Goal: Task Accomplishment & Management: Manage account settings

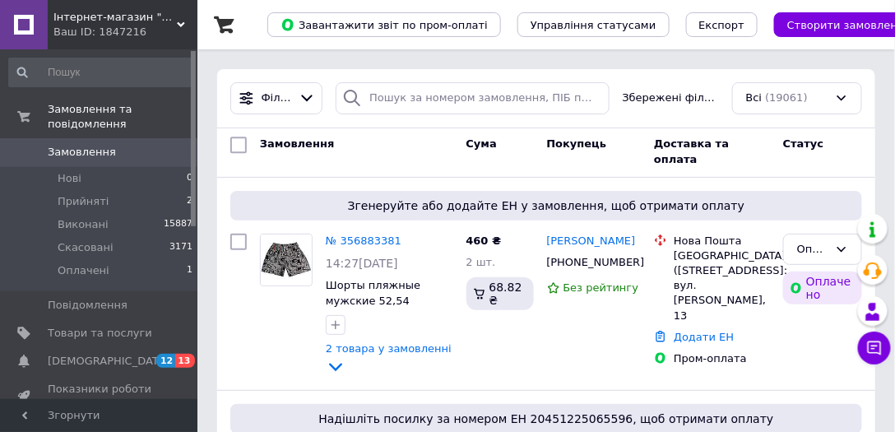
click at [109, 145] on span "Замовлення" at bounding box center [100, 152] width 104 height 15
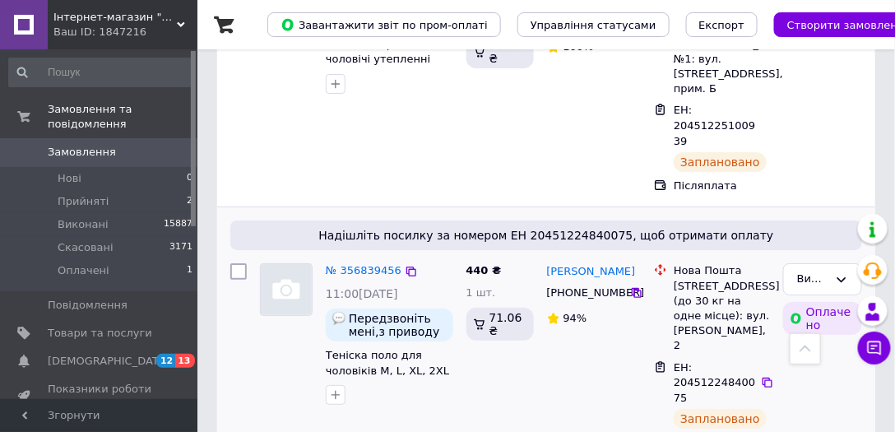
scroll to position [1644, 0]
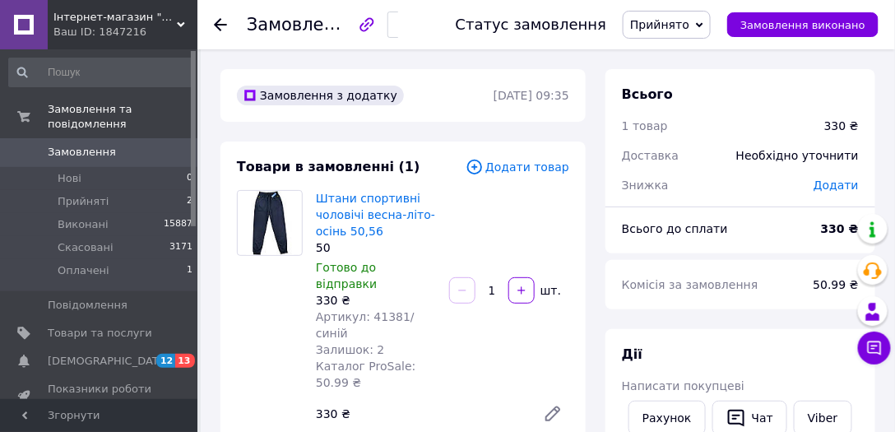
click at [523, 165] on span "Додати товар" at bounding box center [517, 167] width 104 height 18
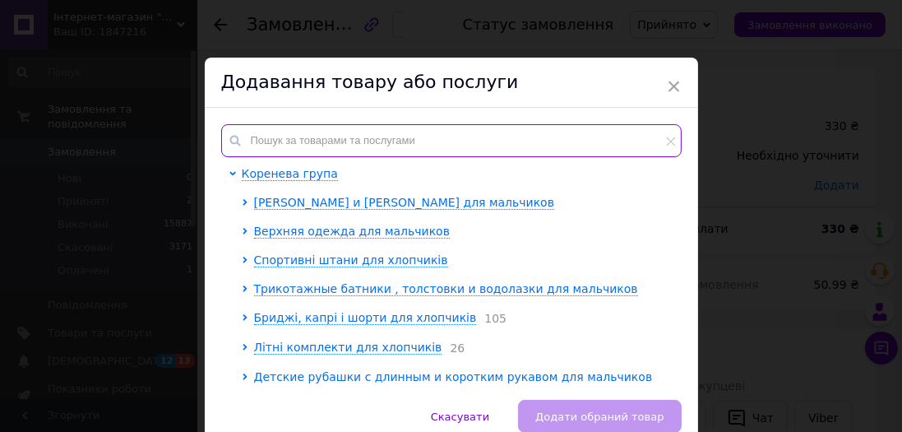
click at [424, 136] on input "text" at bounding box center [451, 140] width 460 height 33
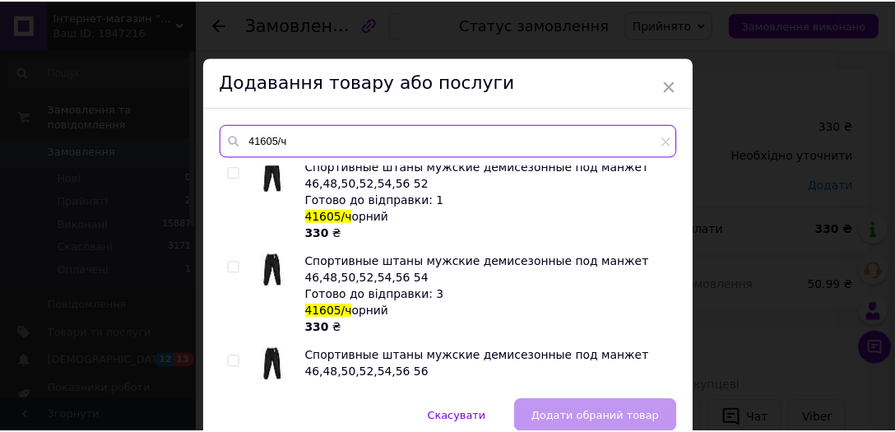
scroll to position [313, 0]
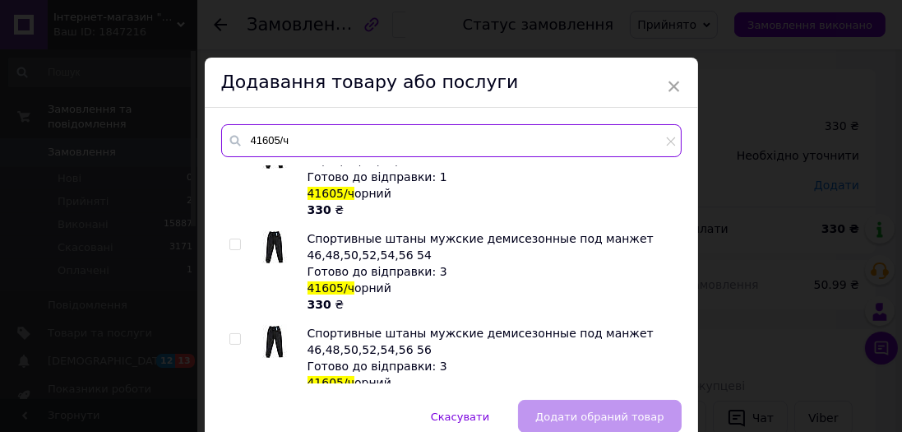
type input "41605/ч"
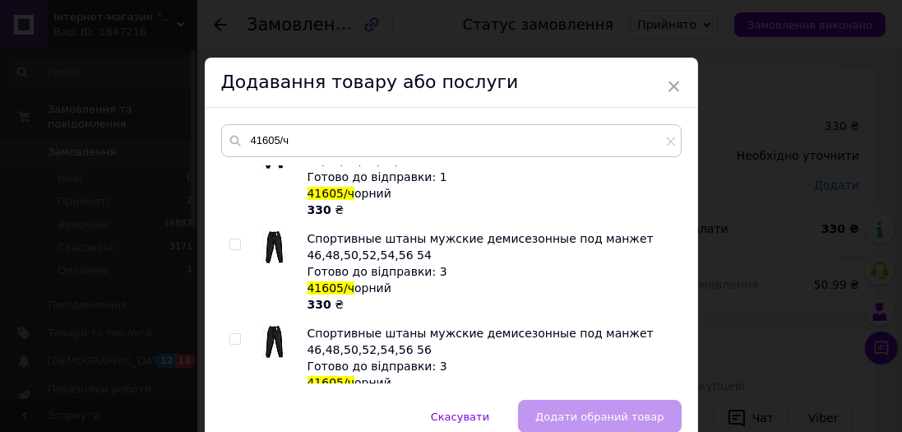
click at [234, 241] on input "checkbox" at bounding box center [234, 244] width 11 height 11
checkbox input "true"
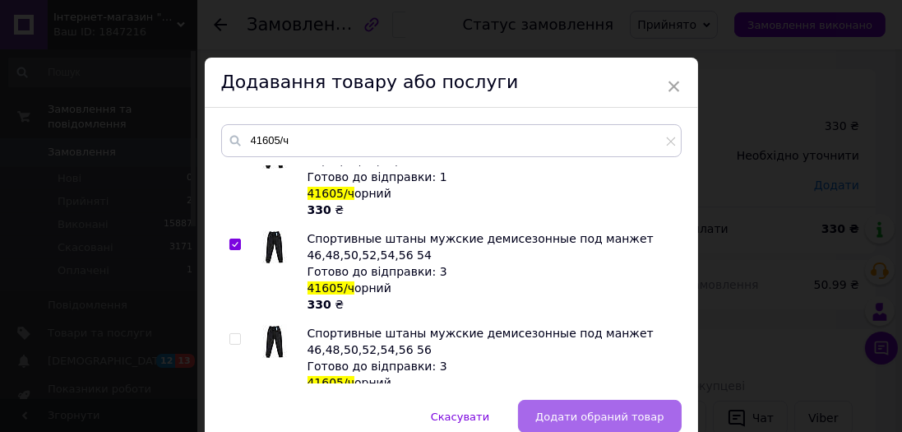
click at [561, 411] on span "Додати обраний товар" at bounding box center [599, 416] width 128 height 12
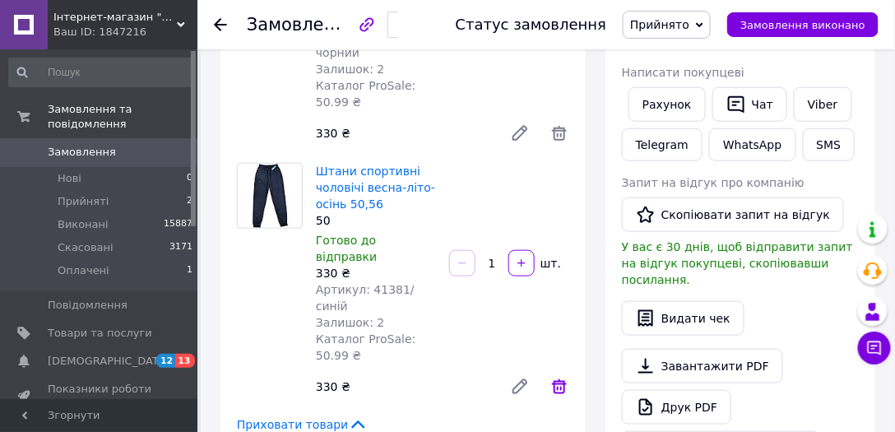
click at [561, 379] on icon at bounding box center [559, 386] width 15 height 15
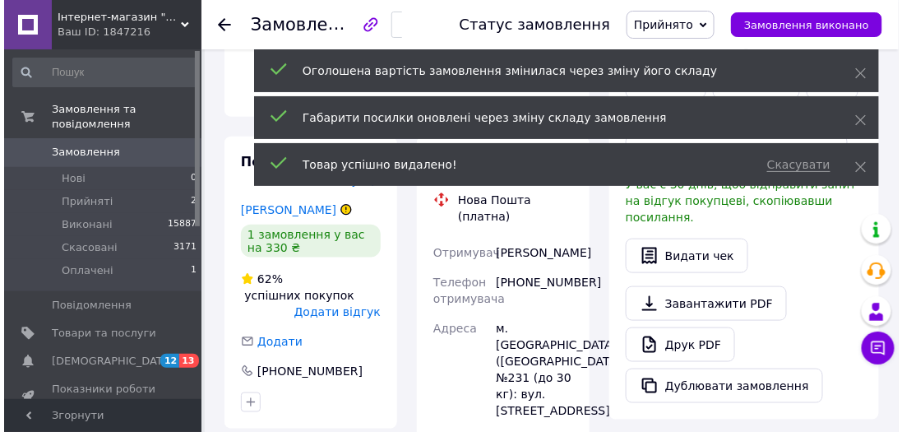
scroll to position [391, 0]
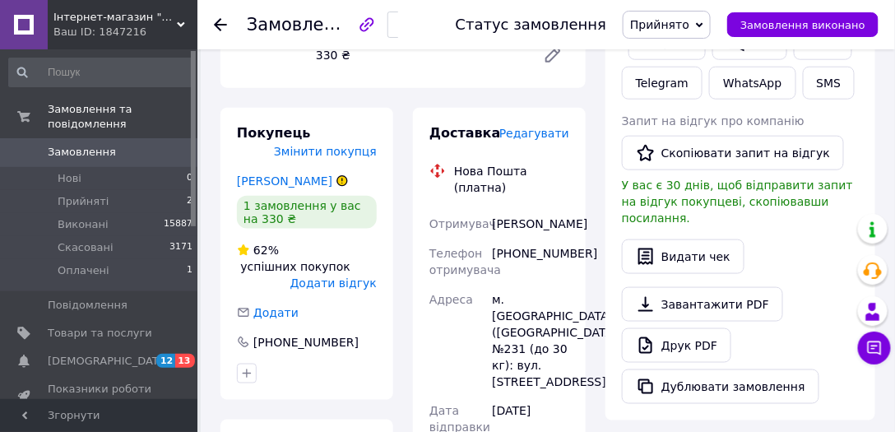
click at [571, 284] on div "м. [GEOGRAPHIC_DATA] ([GEOGRAPHIC_DATA].), №231 (до 30 кг): вул. [STREET_ADDRES…" at bounding box center [530, 340] width 84 height 112
click at [537, 127] on span "Редагувати" at bounding box center [534, 133] width 70 height 13
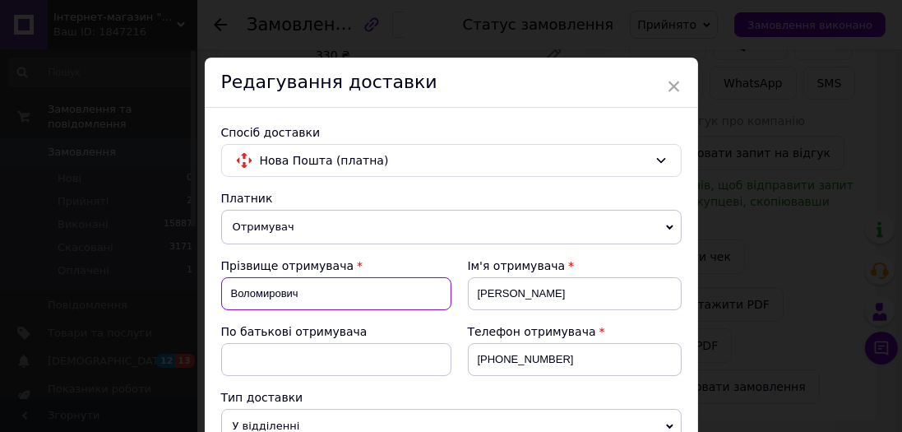
drag, startPoint x: 227, startPoint y: 289, endPoint x: 314, endPoint y: 290, distance: 87.2
click at [314, 290] on input "Воломирович" at bounding box center [336, 293] width 230 height 33
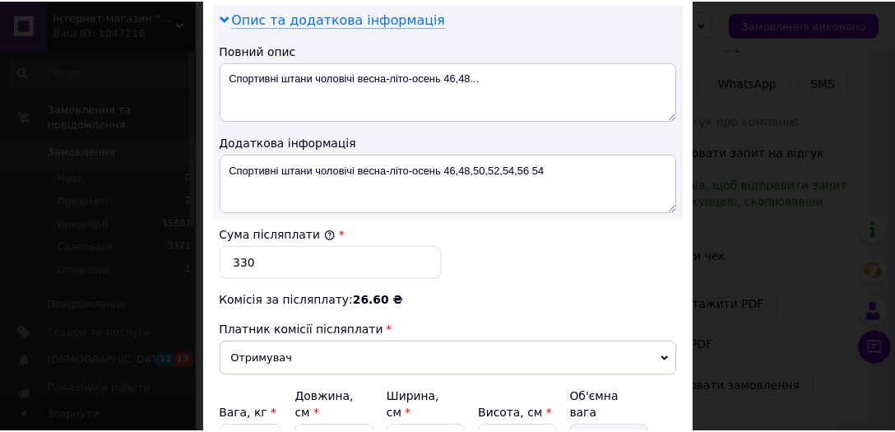
scroll to position [939, 0]
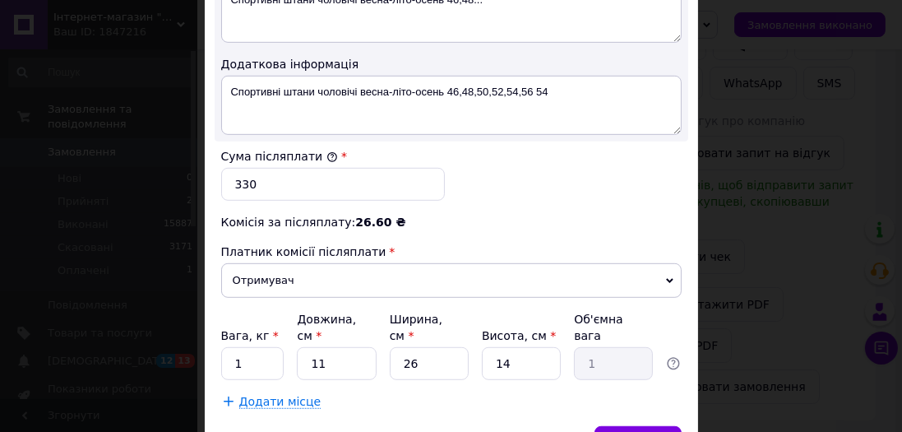
type input "Сідлецький"
click at [331, 347] on input "11" at bounding box center [336, 363] width 79 height 33
type input "2"
type input "0.18"
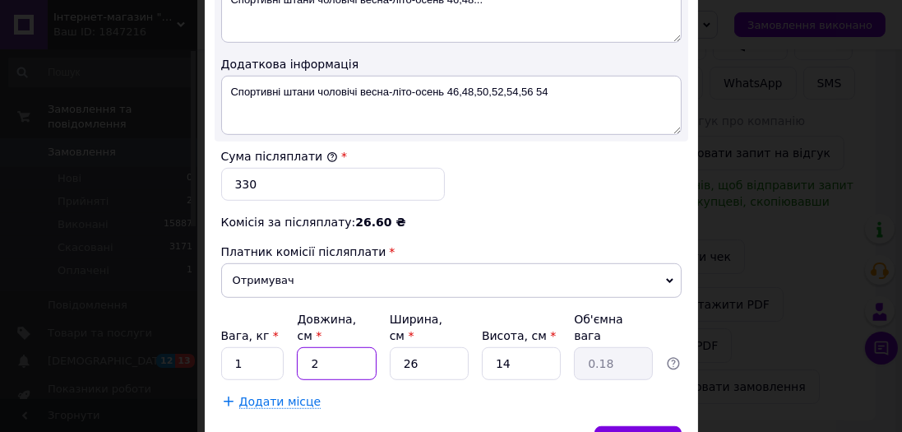
type input "26"
type input "2.37"
type input "26"
click at [455, 347] on input "26" at bounding box center [429, 363] width 79 height 33
type input "2"
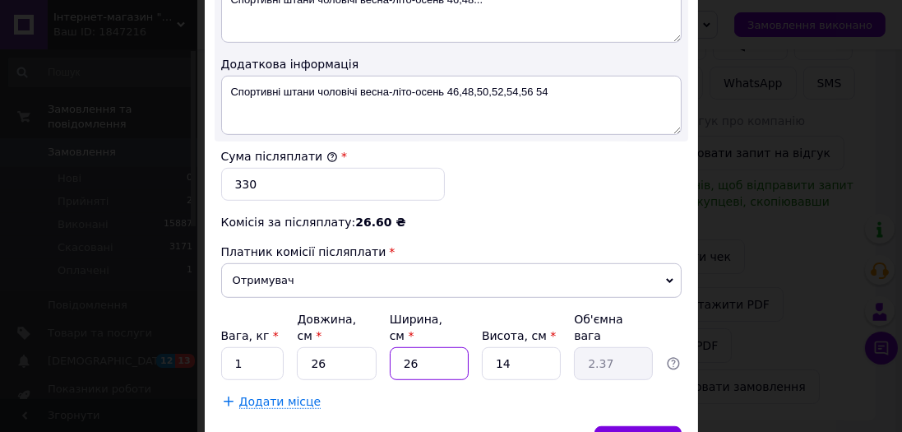
type input "0.18"
type input "1"
type input "0.1"
type input "11"
type input "1"
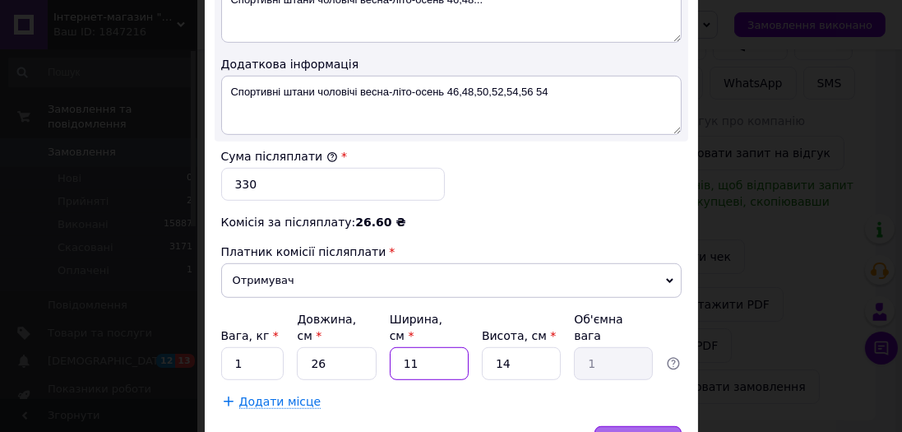
type input "11"
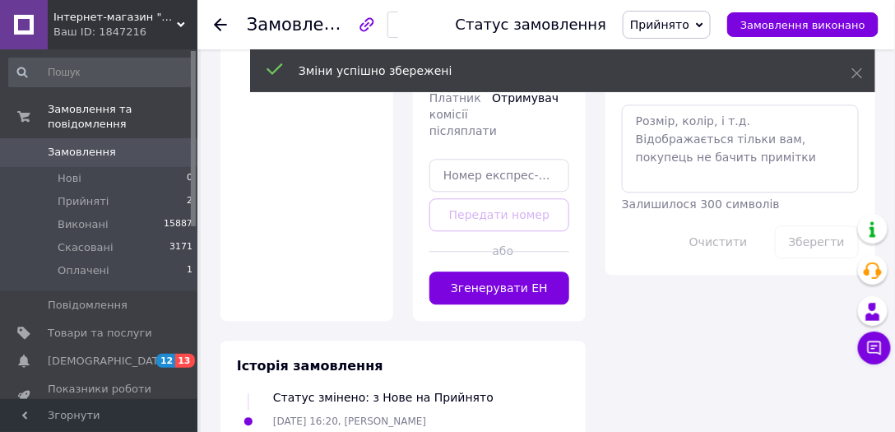
scroll to position [1018, 0]
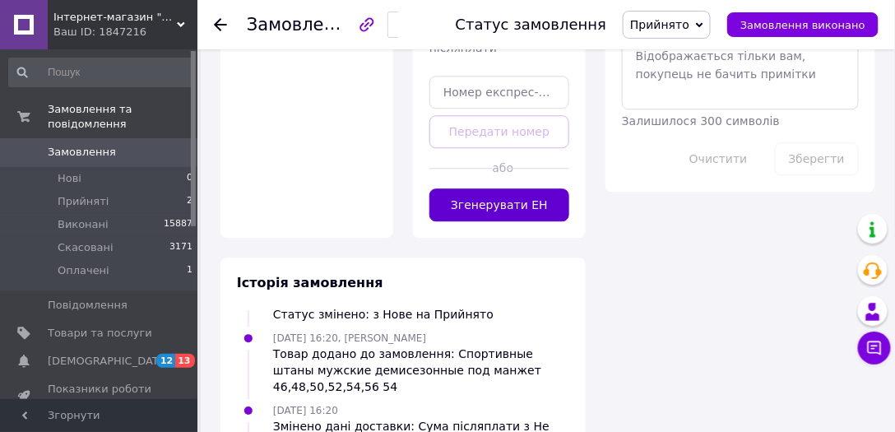
click at [513, 188] on button "Згенерувати ЕН" at bounding box center [499, 204] width 140 height 33
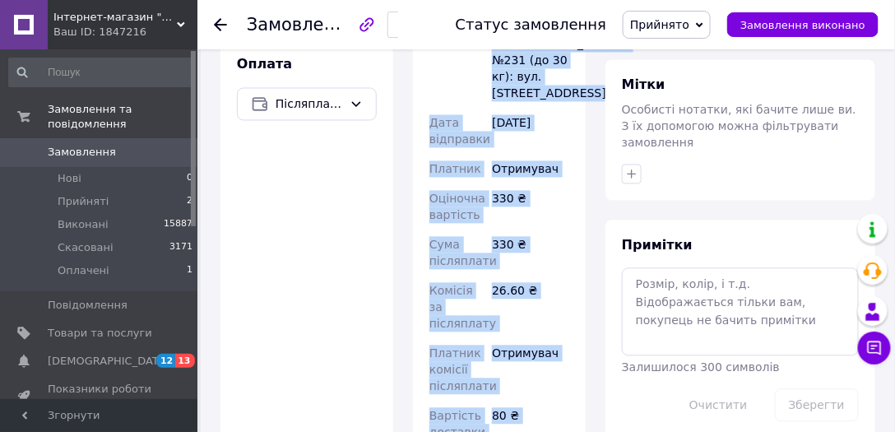
scroll to position [792, 0]
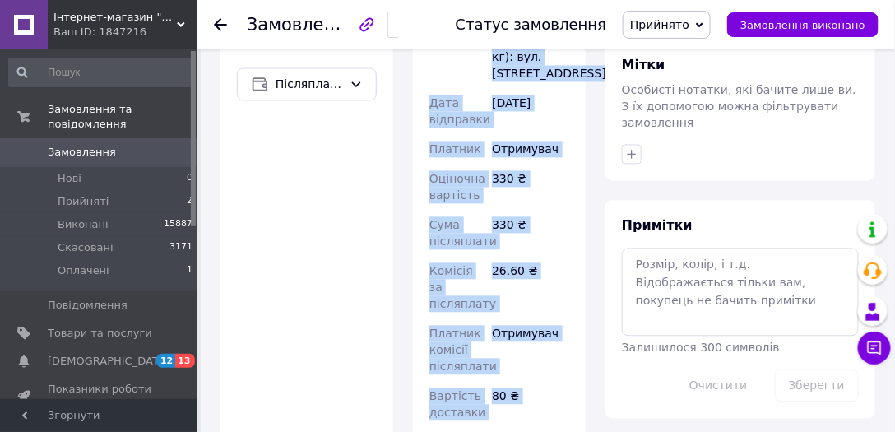
copy div "Нова Пошта (платна) Номер накладної 20451225235614 Статус відправлення Запланов…"
drag, startPoint x: 451, startPoint y: 135, endPoint x: 547, endPoint y: 380, distance: 262.9
click at [547, 380] on div "Доставка Редагувати Нова Пошта (платна) Номер накладної 20451225235614 Статус в…" at bounding box center [499, 98] width 140 height 749
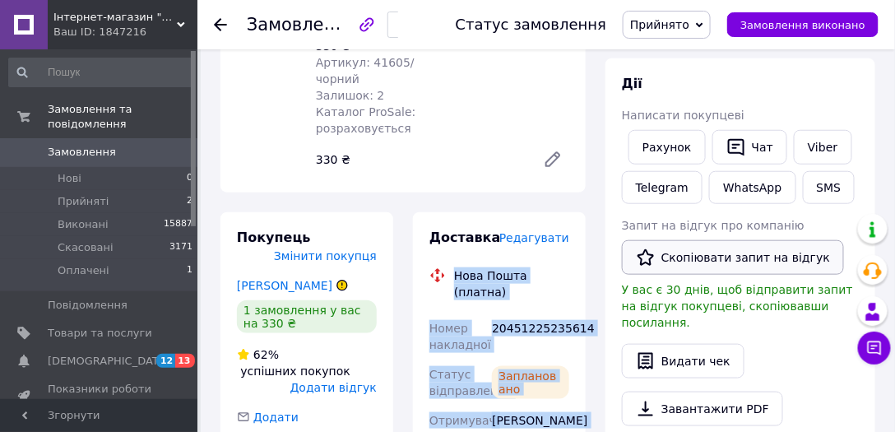
scroll to position [244, 0]
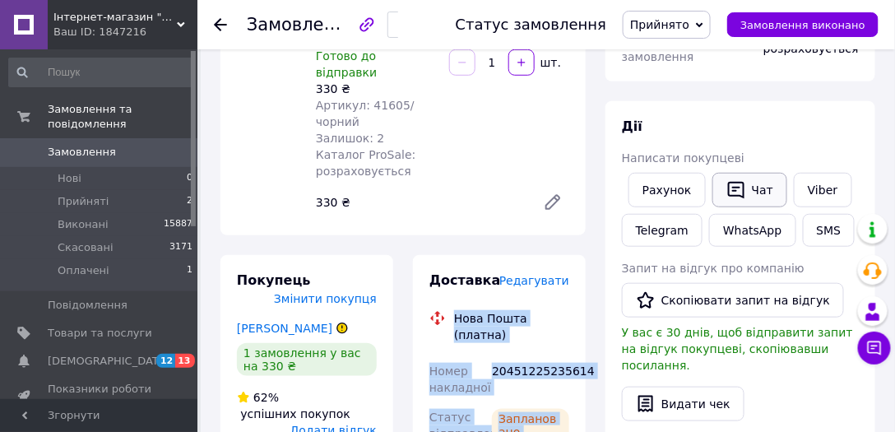
click at [746, 173] on button "Чат" at bounding box center [749, 190] width 75 height 35
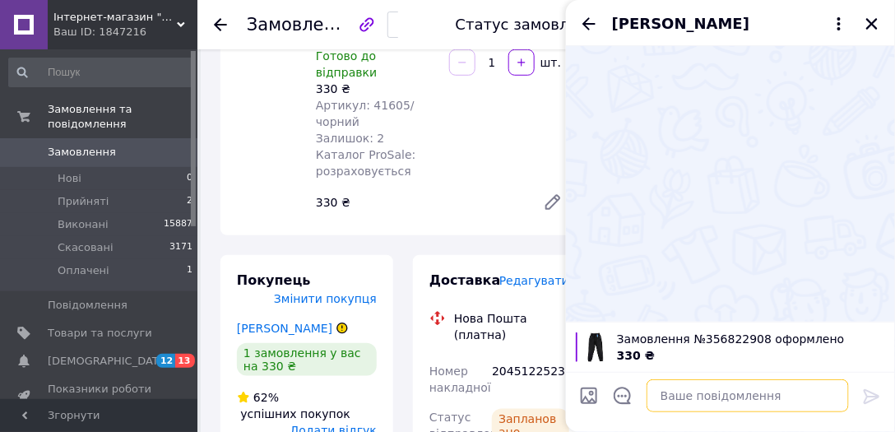
click at [701, 394] on textarea at bounding box center [747, 395] width 202 height 33
paste textarea "Нова Пошта (платна) Номер накладної 20451225235614 Статус відправлення Запланов…"
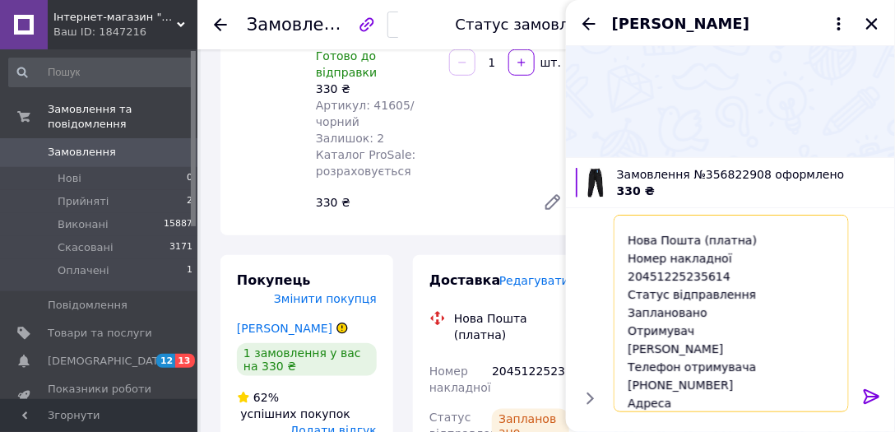
type textarea "Доброго дня. Нова Пошта (платна) Номер накладної 20451225235614 Статус відправл…"
click at [867, 393] on icon at bounding box center [872, 396] width 20 height 20
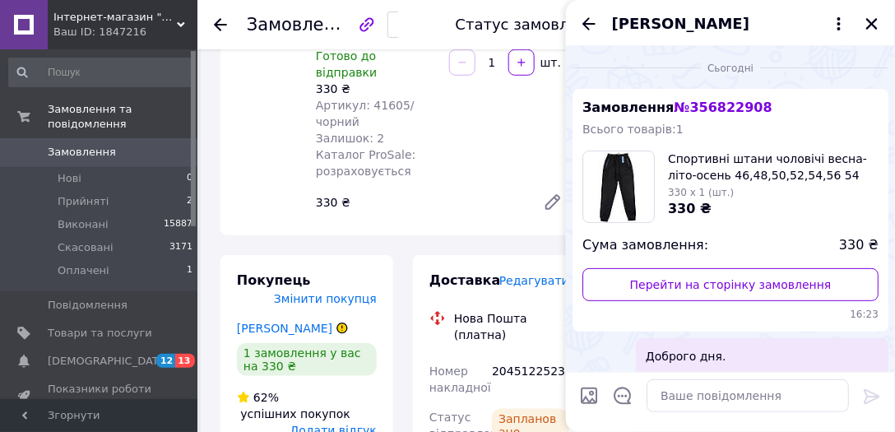
scroll to position [0, 0]
click at [587, 26] on icon "Назад" at bounding box center [589, 24] width 20 height 20
click at [587, 26] on div "[PERSON_NAME]" at bounding box center [730, 23] width 329 height 46
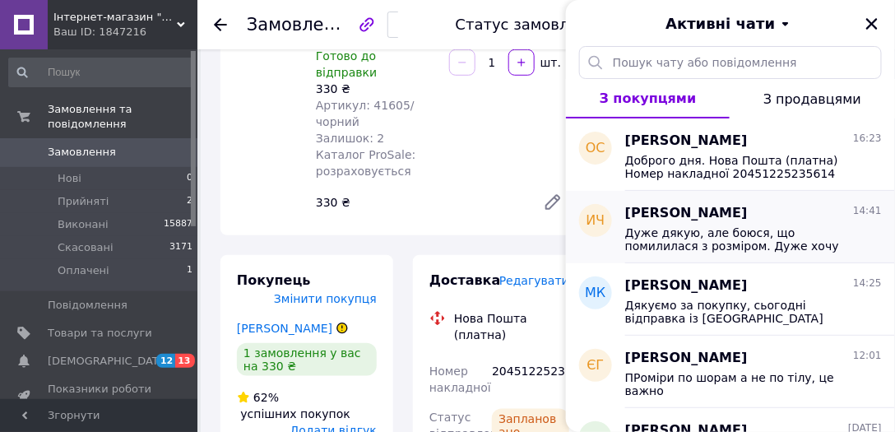
click at [745, 221] on span "[PERSON_NAME]" at bounding box center [686, 213] width 123 height 19
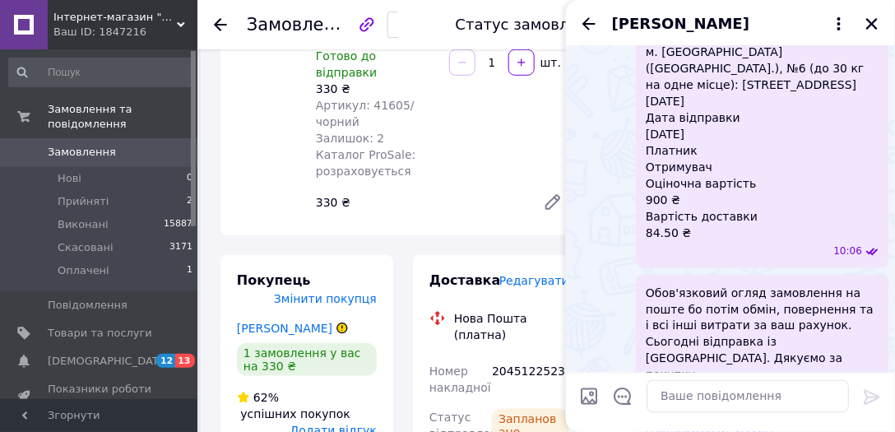
scroll to position [497, 0]
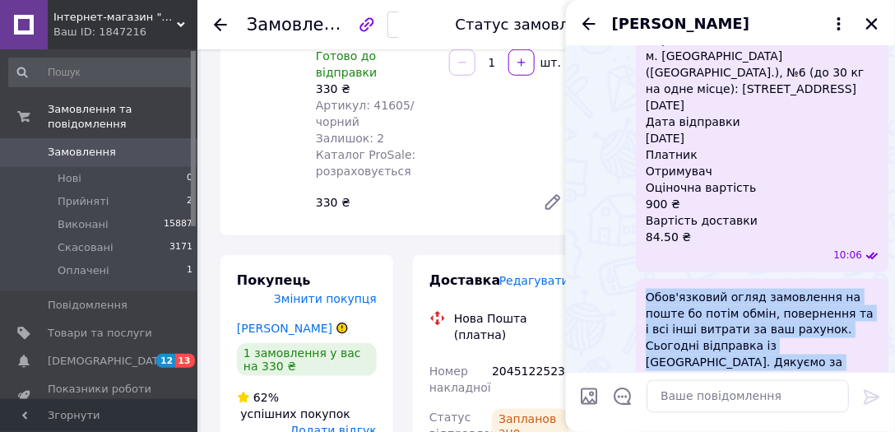
copy span "Обов'язковий огляд замовлення на поште бо потім обмін, повернення та і всі інші…"
drag, startPoint x: 695, startPoint y: 349, endPoint x: 645, endPoint y: 281, distance: 84.0
click at [645, 281] on div "Обов'язковий огляд замовлення на поште бо потім обмін, повернення та і всі інші…" at bounding box center [762, 347] width 252 height 136
click at [587, 27] on icon "Назад" at bounding box center [588, 23] width 13 height 12
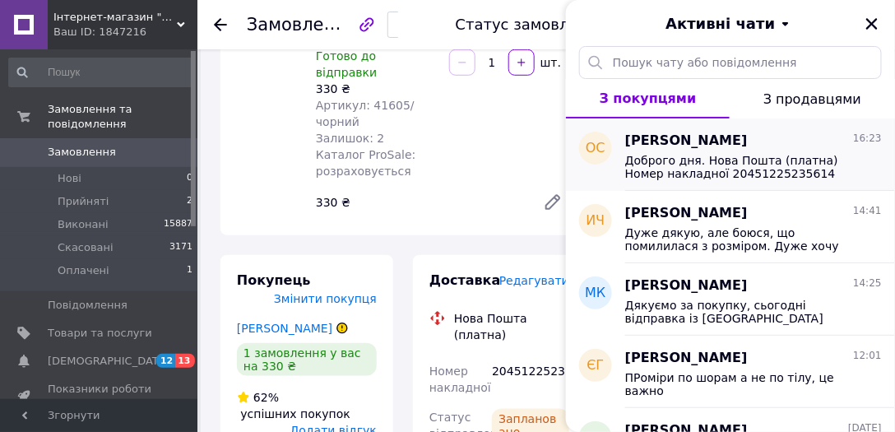
click at [733, 174] on span "Доброго дня. Нова Пошта (платна) Номер накладної 20451225235614 Статус відправл…" at bounding box center [742, 167] width 234 height 26
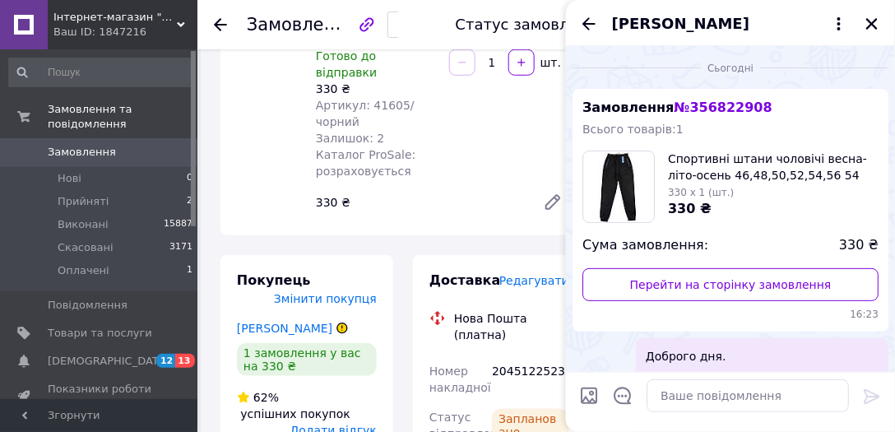
scroll to position [198, 0]
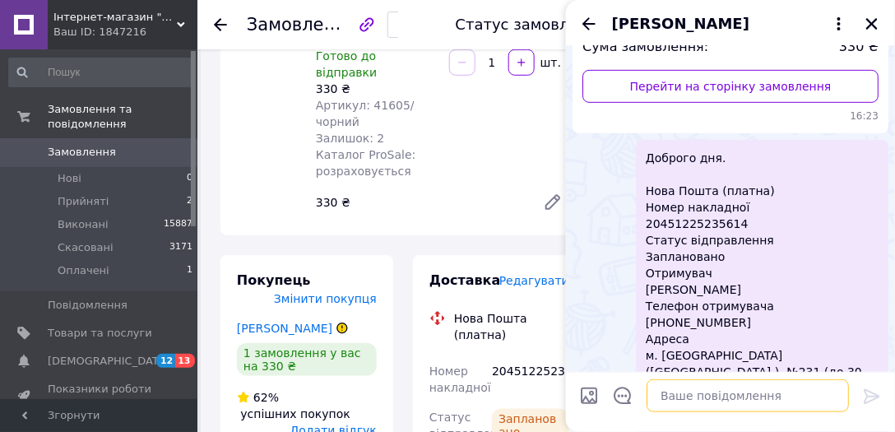
click at [716, 393] on textarea at bounding box center [747, 395] width 202 height 33
paste textarea "Обов'язковий огляд замовлення на поште бо потім обмін, повернення та і всі інші…"
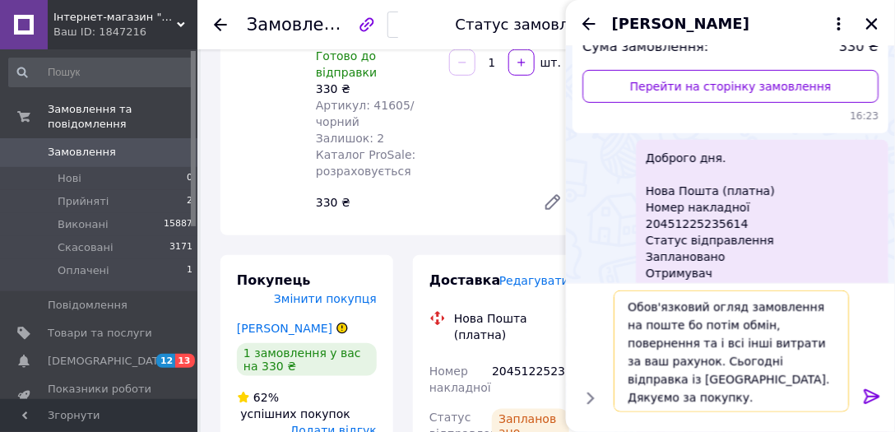
type textarea "Обов'язковий огляд замовлення на поште бо потім обмін, повернення та і всі інші…"
click at [872, 388] on icon at bounding box center [872, 396] width 20 height 20
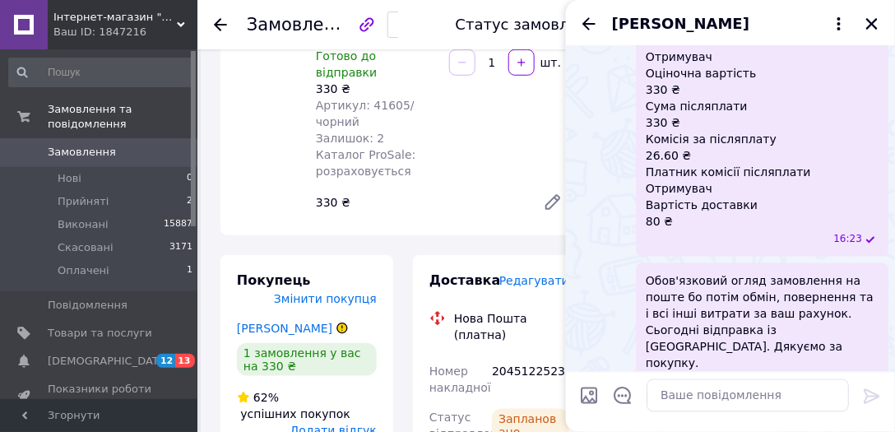
scroll to position [165, 0]
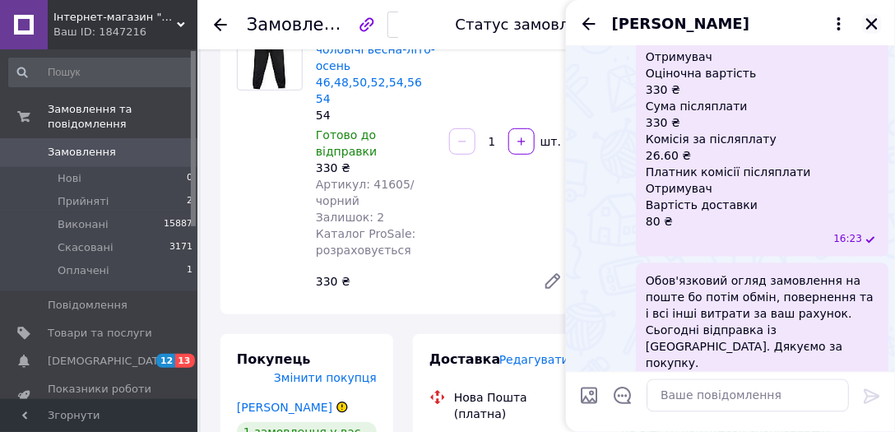
click at [874, 30] on icon "Закрити" at bounding box center [871, 23] width 15 height 15
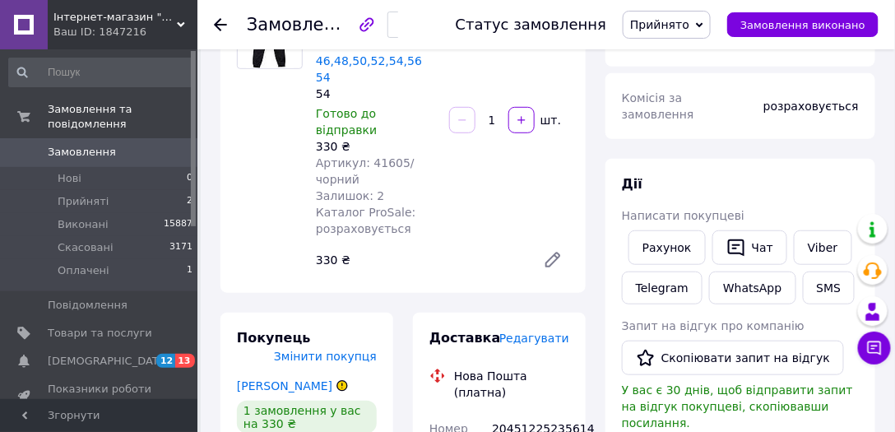
scroll to position [322, 0]
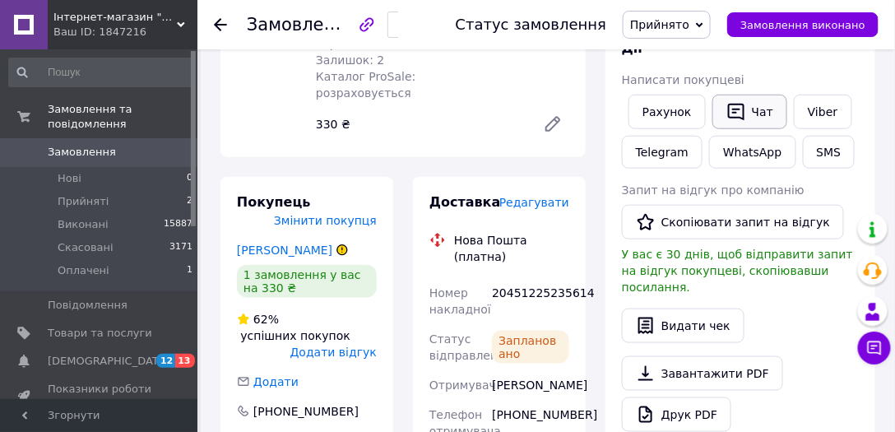
click at [758, 95] on button "Чат" at bounding box center [749, 112] width 75 height 35
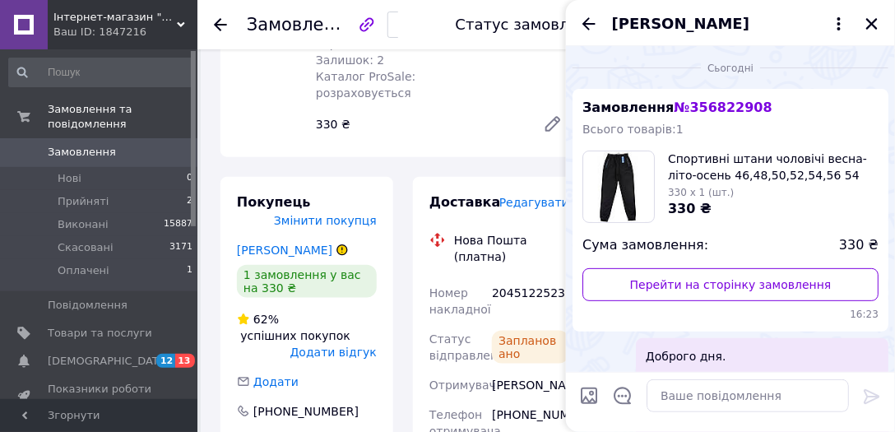
scroll to position [595, 0]
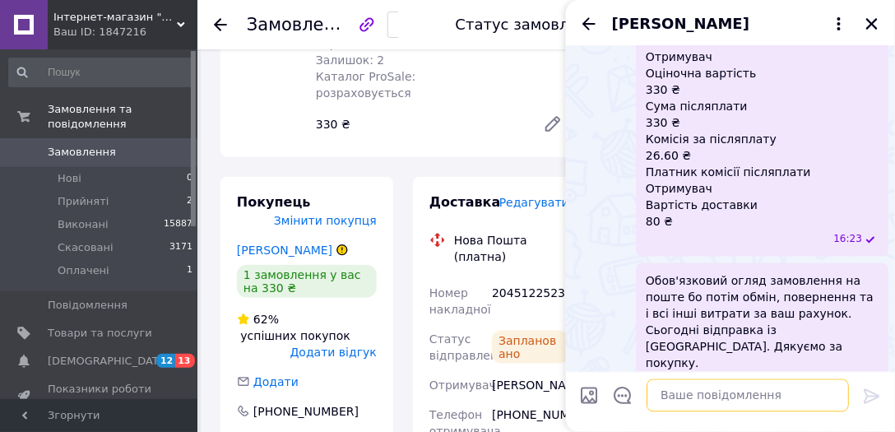
click at [715, 404] on textarea at bounding box center [747, 395] width 202 height 33
paste textarea "https://check.checkbox.ua/d24e96be-34a6-47c7-9473-e9181a93a4ee"
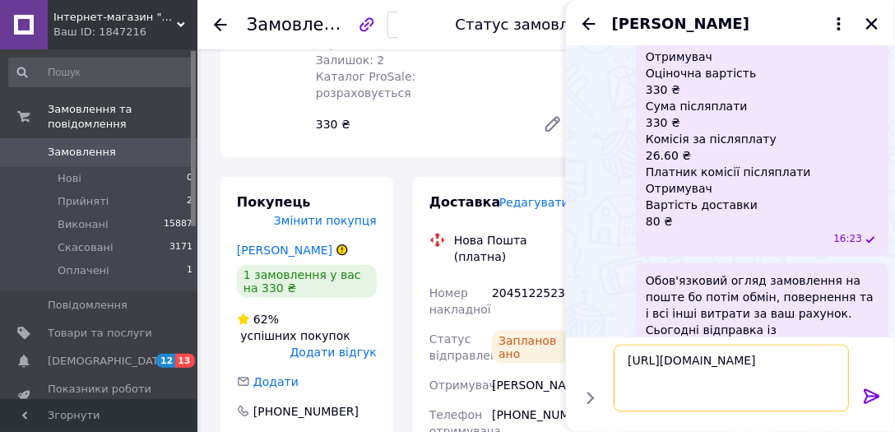
type textarea "https://check.checkbox.ua/d24e96be-34a6-47c7-9473-e9181a93a4ee"
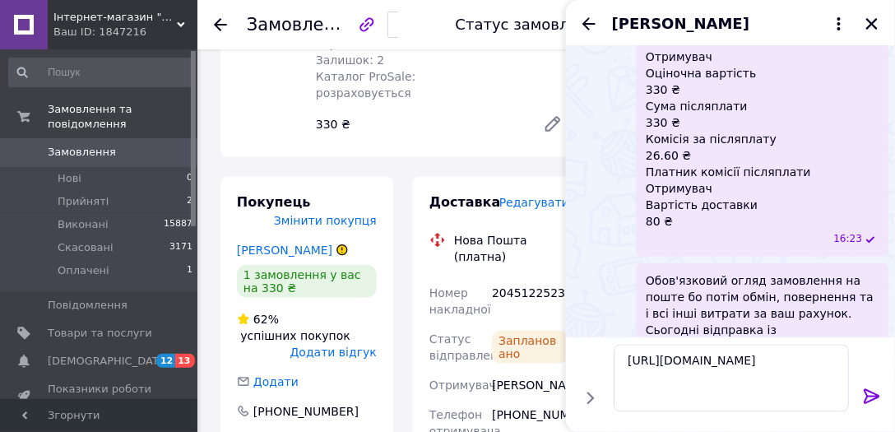
click at [866, 392] on icon at bounding box center [871, 396] width 16 height 15
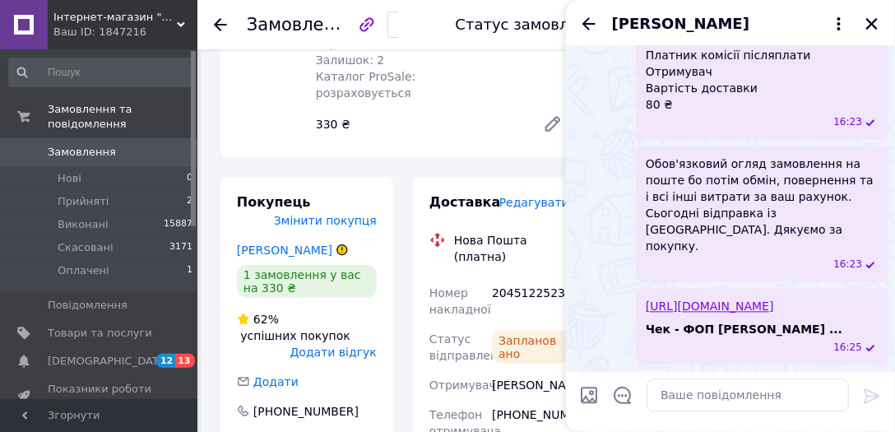
scroll to position [695, 0]
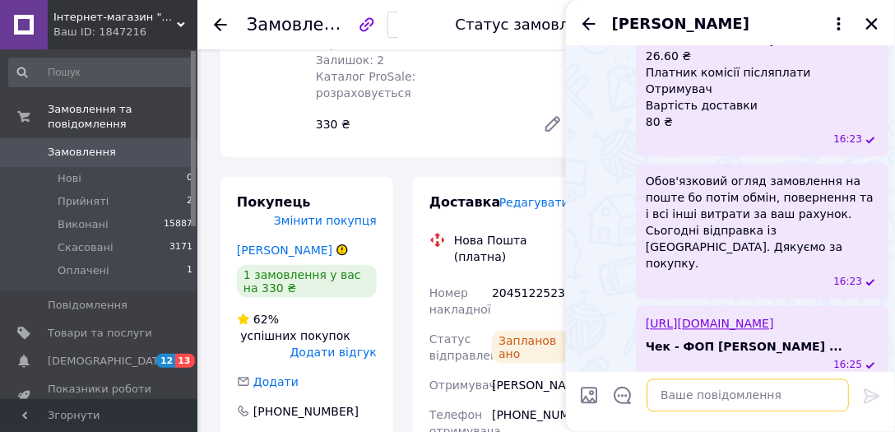
click at [698, 406] on textarea at bounding box center [747, 395] width 202 height 33
type textarea "Ваш фіскальний чек"
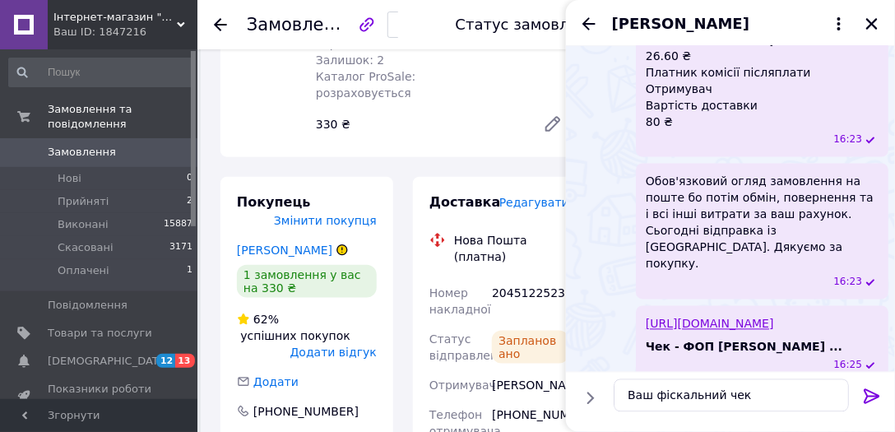
click at [870, 391] on icon at bounding box center [872, 396] width 20 height 20
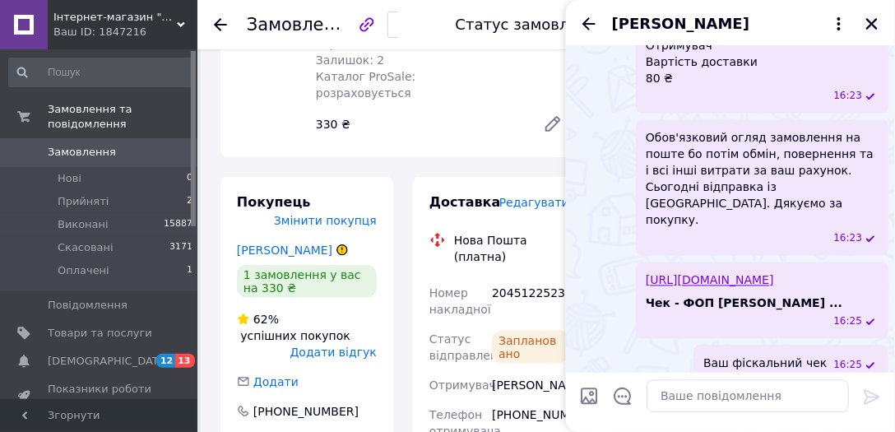
click at [875, 25] on icon "Закрити" at bounding box center [872, 24] width 12 height 12
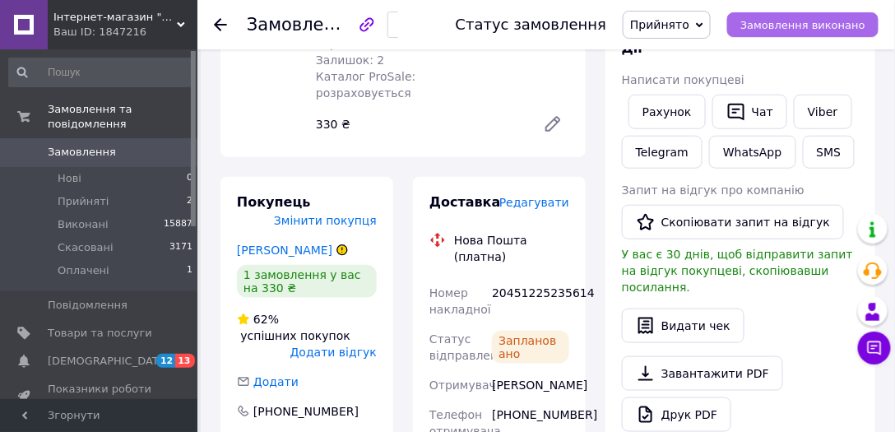
click at [781, 16] on button "Замовлення виконано" at bounding box center [802, 24] width 151 height 25
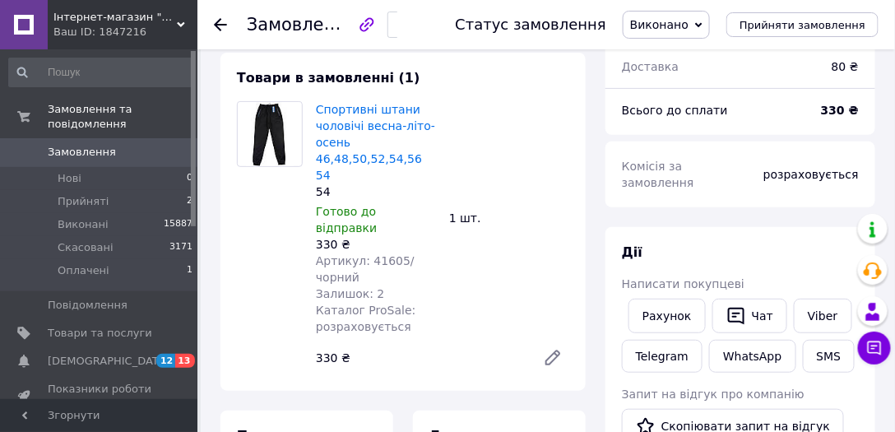
scroll to position [87, 0]
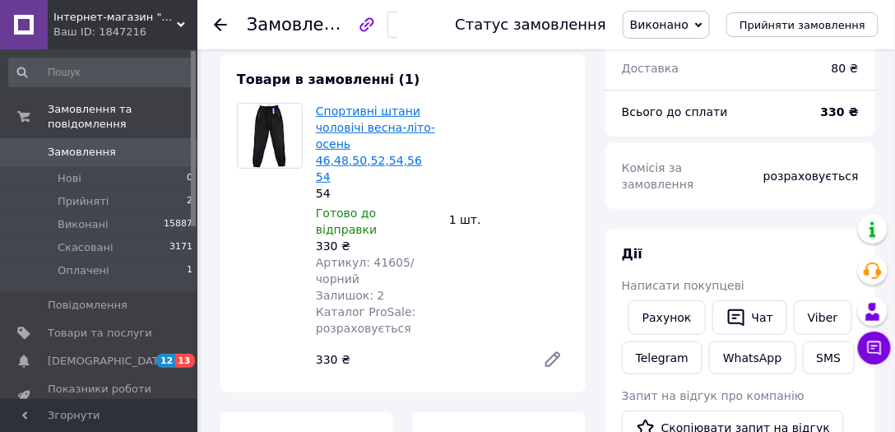
click at [381, 134] on link "Спортивні штани чоловічі весна-літо-осень 46,48,50,52,54,56 54" at bounding box center [375, 143] width 119 height 79
click at [77, 145] on span "Замовлення" at bounding box center [82, 152] width 68 height 15
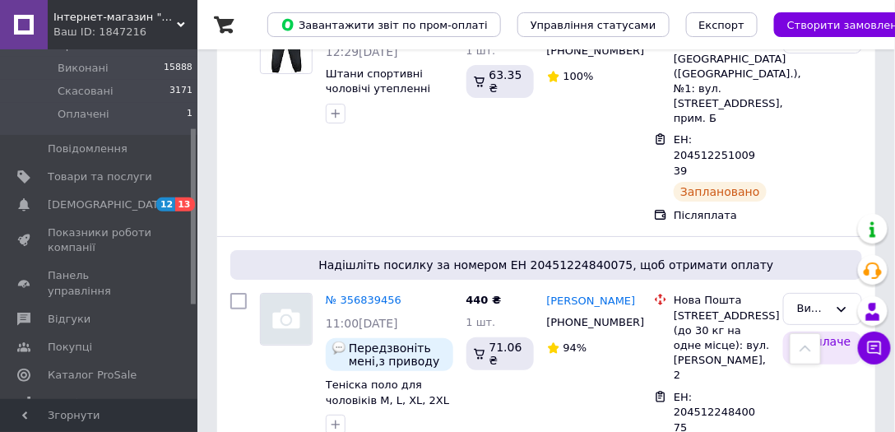
scroll to position [1565, 0]
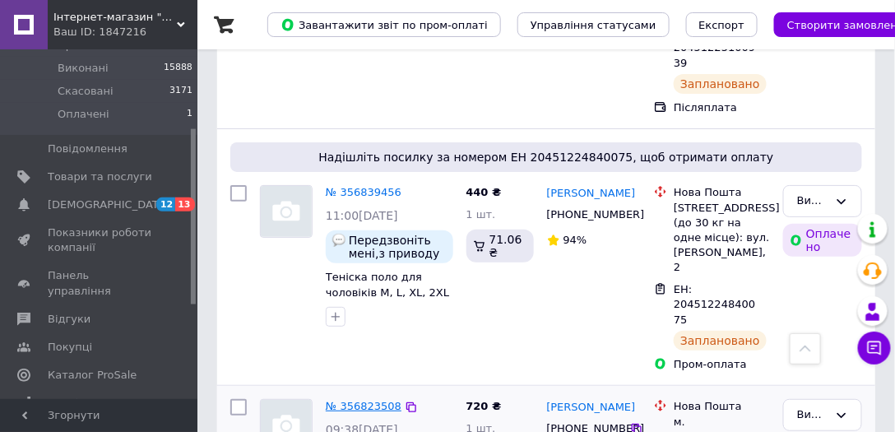
click at [375, 400] on link "№ 356823508" at bounding box center [364, 406] width 76 height 12
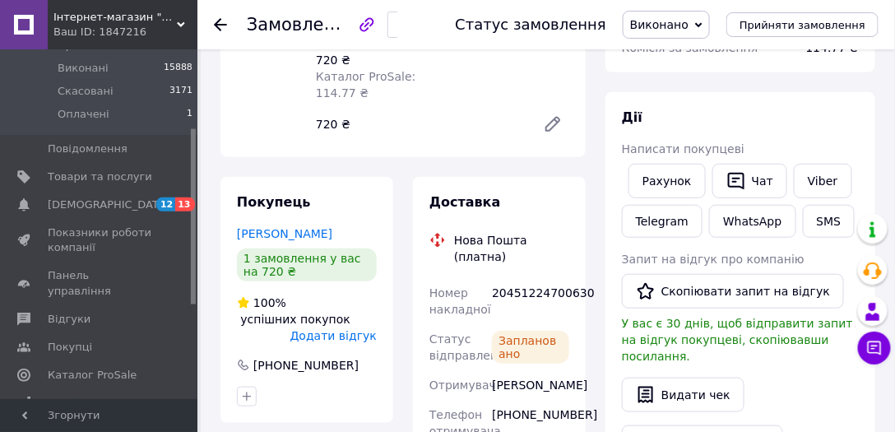
scroll to position [202, 0]
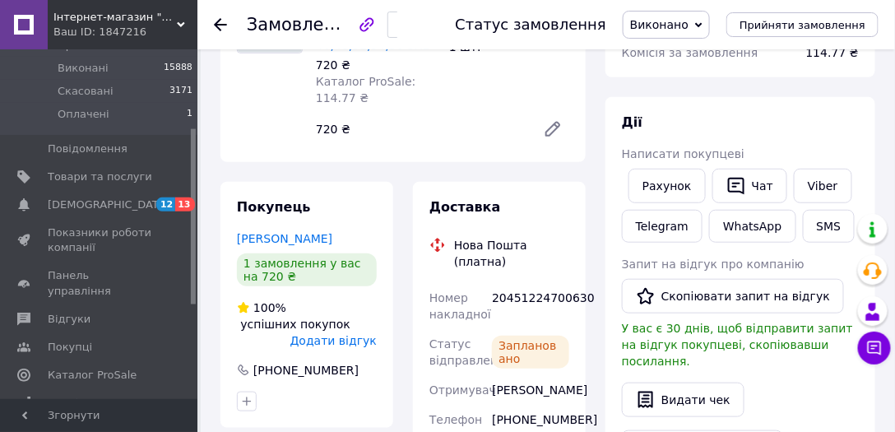
click at [239, 93] on div at bounding box center [269, 67] width 79 height 158
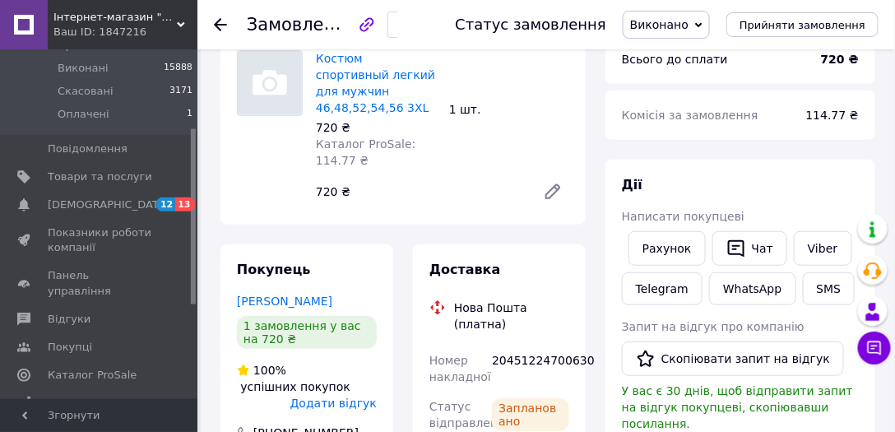
scroll to position [45, 0]
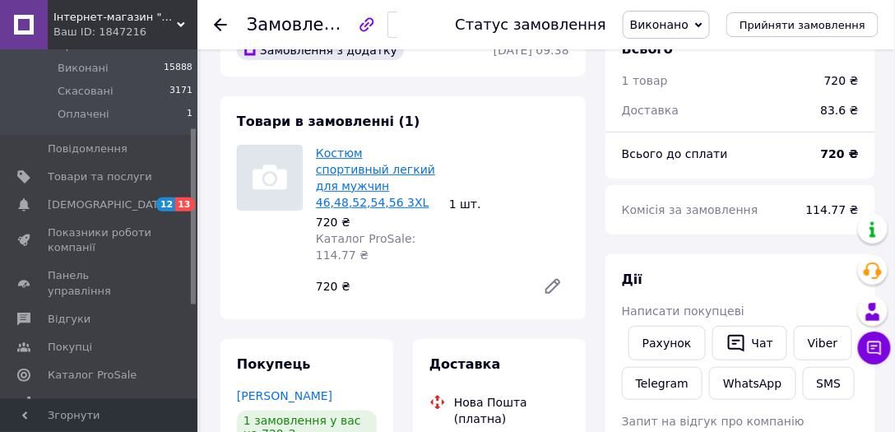
click at [379, 168] on link "Костюм спортивный легкий для мужчин 46,48,52,54,56 3XL" at bounding box center [375, 177] width 119 height 62
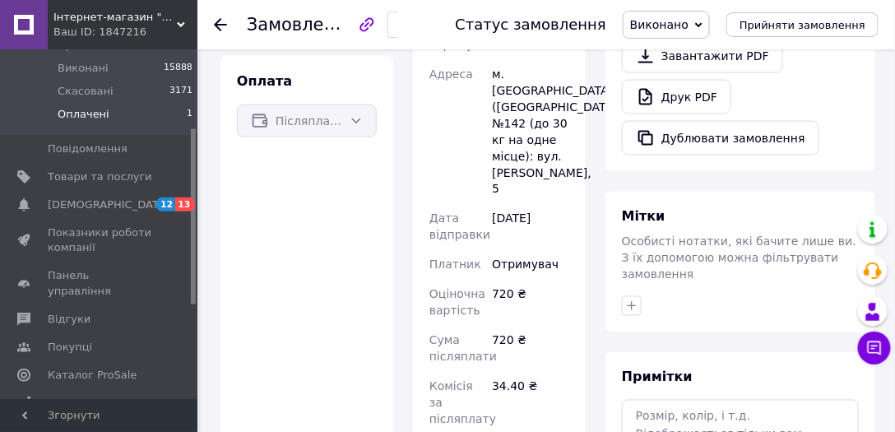
scroll to position [0, 0]
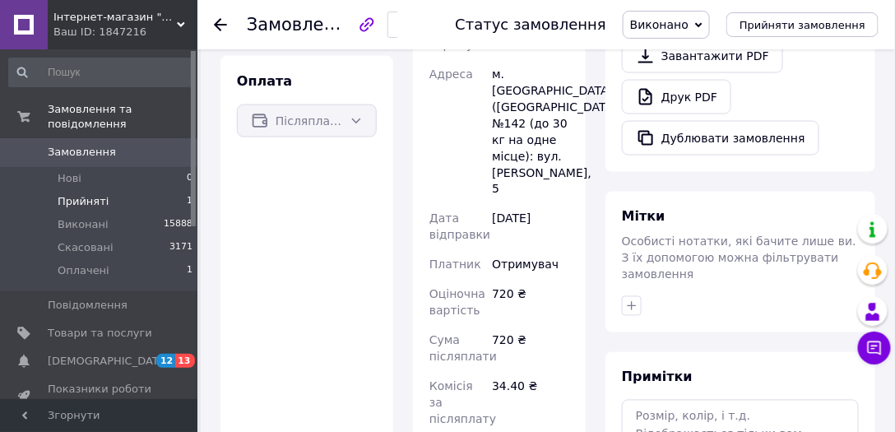
click at [64, 194] on span "Прийняті" at bounding box center [83, 201] width 51 height 15
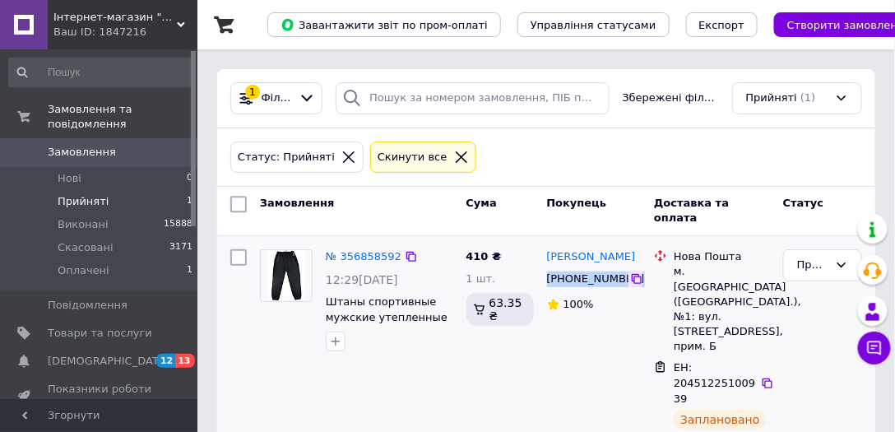
copy div "[PHONE_NUMBER]"
drag, startPoint x: 547, startPoint y: 280, endPoint x: 625, endPoint y: 284, distance: 78.2
click at [625, 284] on div "[PHONE_NUMBER]" at bounding box center [594, 279] width 98 height 19
click at [835, 172] on div "Статус: Прийняті Cкинути все" at bounding box center [546, 157] width 638 height 39
click at [356, 253] on link "№ 356858592" at bounding box center [364, 256] width 76 height 12
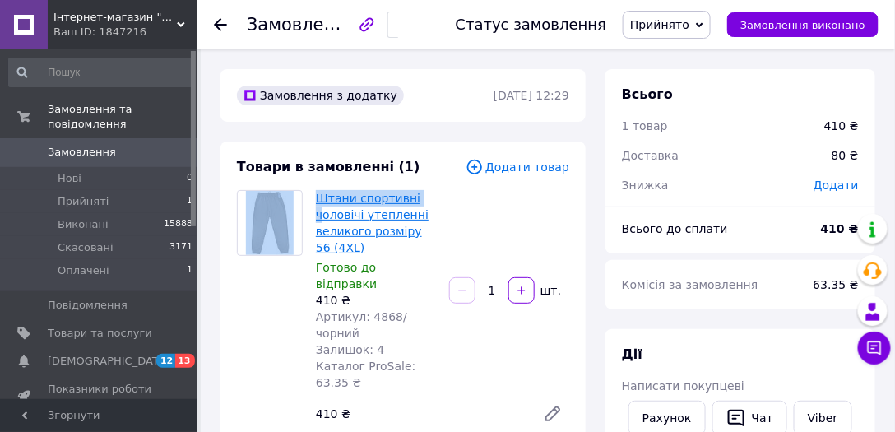
drag, startPoint x: 308, startPoint y: 192, endPoint x: 320, endPoint y: 220, distance: 31.3
click at [320, 220] on div "Штани спортивні чоловічі утепленні великого розміру 56 (4XL) Готово до відправк…" at bounding box center [402, 310] width 345 height 240
click at [318, 213] on link "Штани спортивні чоловічі утепленні великого розміру 56 (4XL)" at bounding box center [372, 223] width 113 height 62
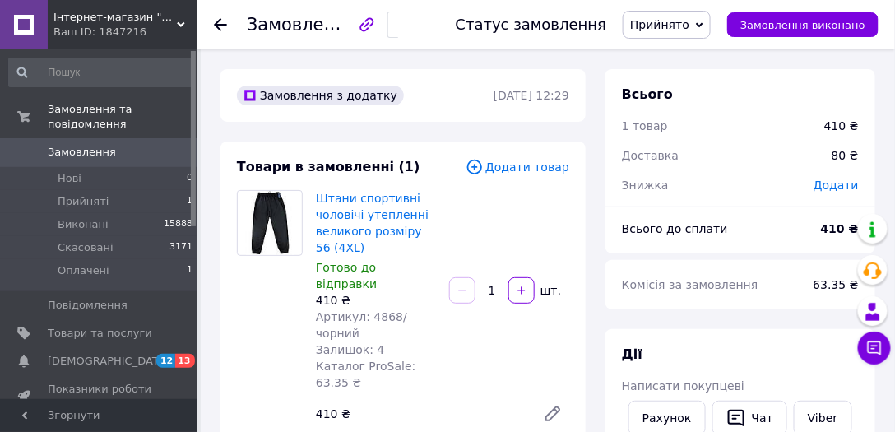
click at [477, 225] on div "Штани спортивні чоловічі утепленні великого розміру 56 (4XL) Готово до відправк…" at bounding box center [442, 310] width 266 height 247
drag, startPoint x: 367, startPoint y: 300, endPoint x: 445, endPoint y: 294, distance: 78.3
click at [452, 303] on div "Штани спортивні чоловічі утепленні великого розміру 56 (4XL) Готово до відправк…" at bounding box center [442, 310] width 266 height 247
copy span "4868/чорний"
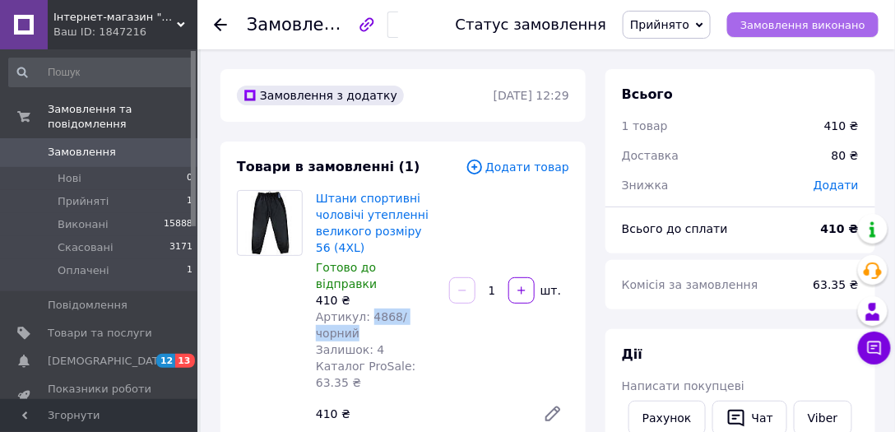
click at [804, 29] on span "Замовлення виконано" at bounding box center [802, 25] width 125 height 12
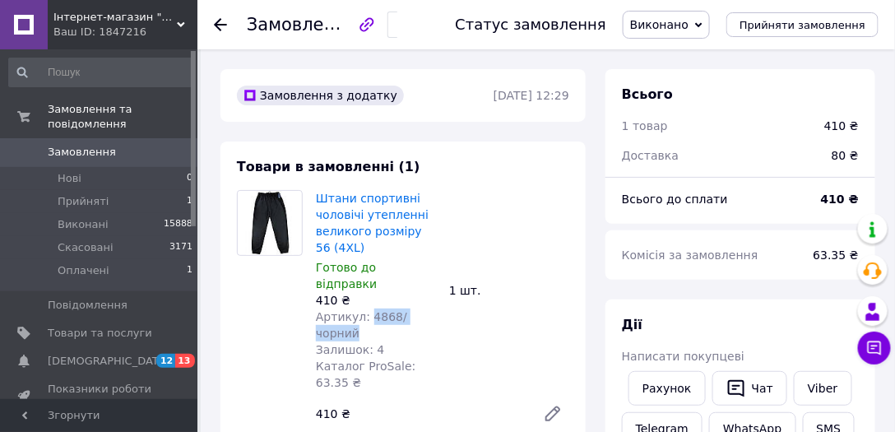
click at [96, 145] on span "Замовлення" at bounding box center [82, 152] width 68 height 15
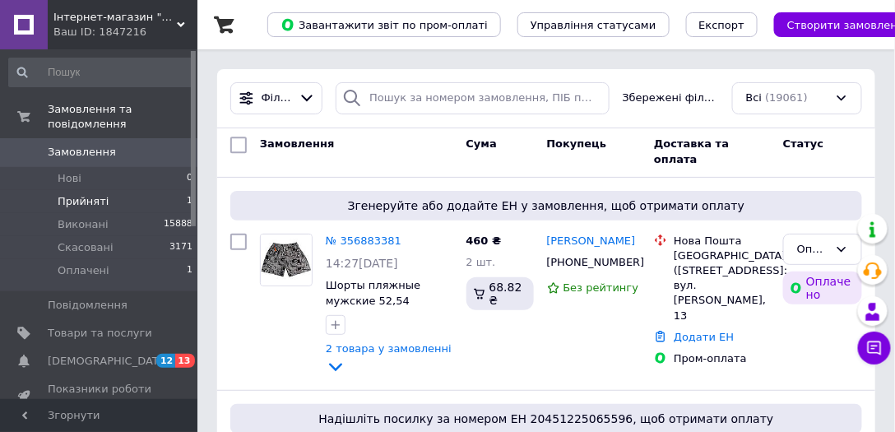
click at [100, 194] on span "Прийняті" at bounding box center [83, 201] width 51 height 15
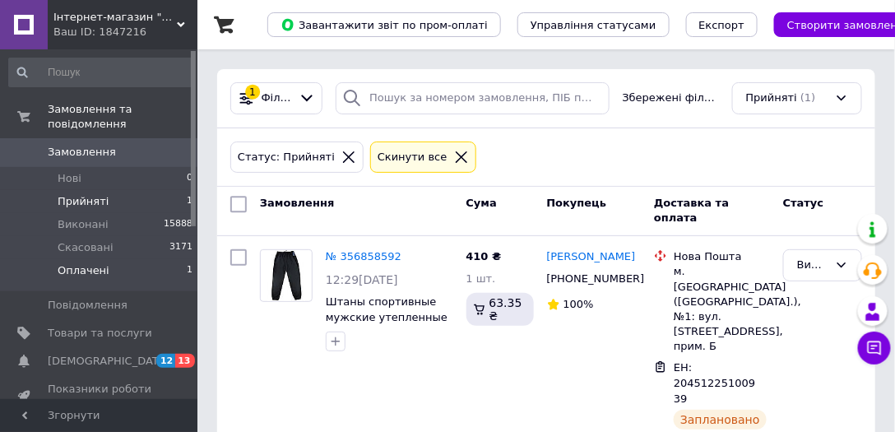
click at [99, 263] on span "Оплачені" at bounding box center [84, 270] width 52 height 15
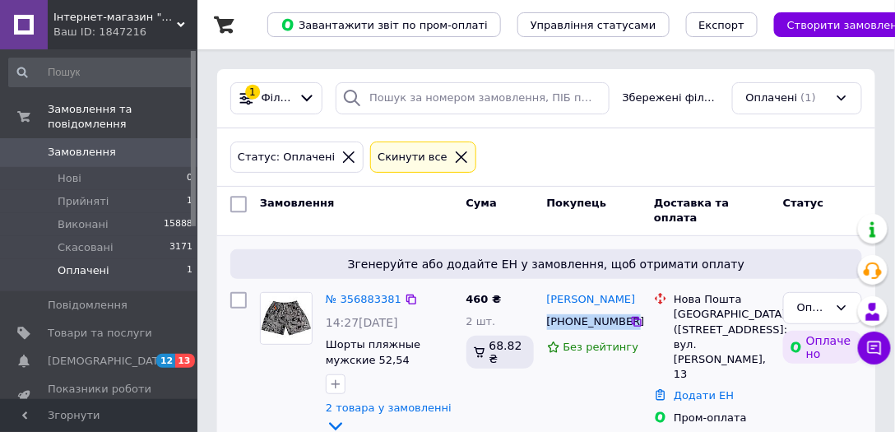
copy span "[PHONE_NUMBER]"
drag, startPoint x: 546, startPoint y: 317, endPoint x: 622, endPoint y: 326, distance: 76.1
click at [622, 326] on span "[PHONE_NUMBER]" at bounding box center [596, 321] width 98 height 12
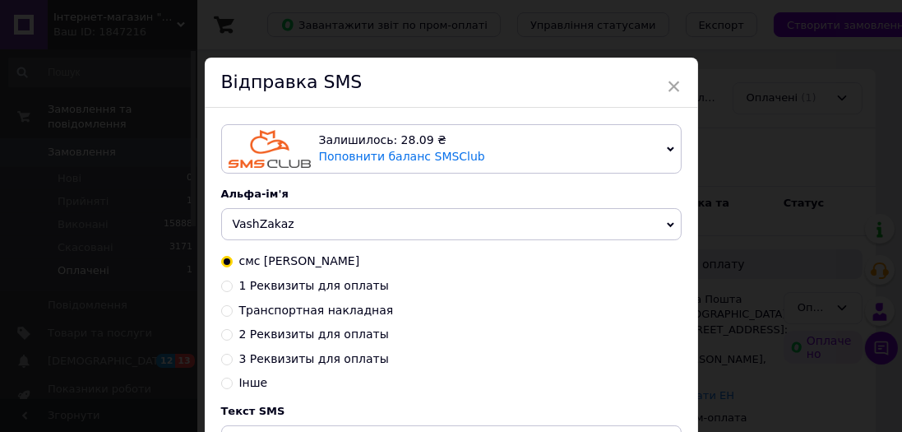
click at [212, 37] on div "× Відправка SMS Залишилось: 28.09 ₴ Поповнити баланс SMSClub Підключити LetsAds…" at bounding box center [451, 216] width 902 height 432
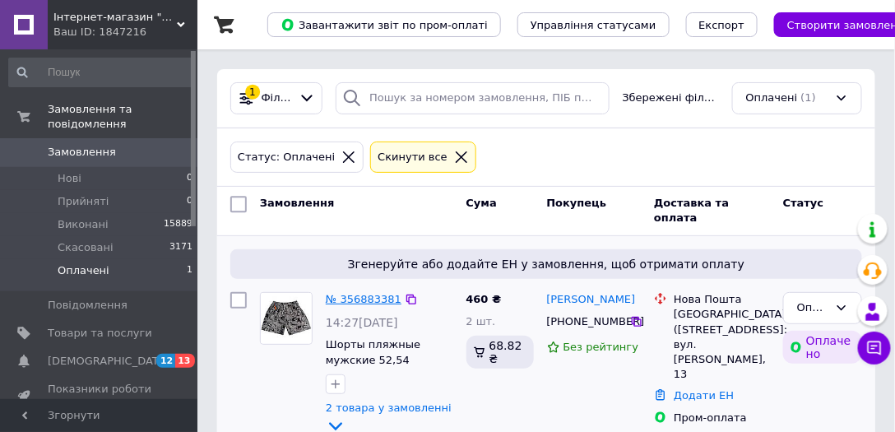
click at [354, 303] on link "№ 356883381" at bounding box center [364, 299] width 76 height 12
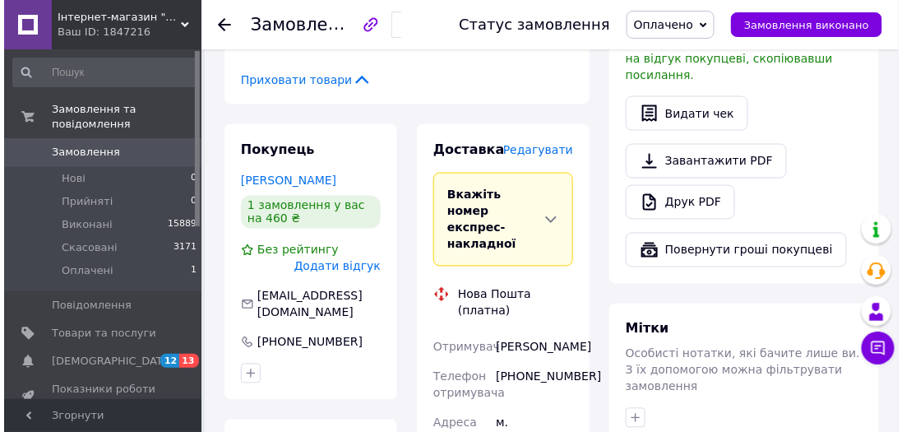
scroll to position [626, 0]
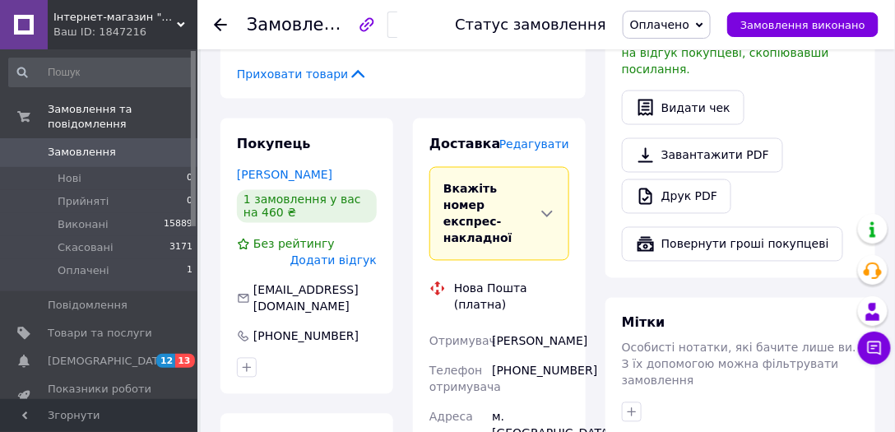
click at [539, 137] on span "Редагувати" at bounding box center [534, 143] width 70 height 13
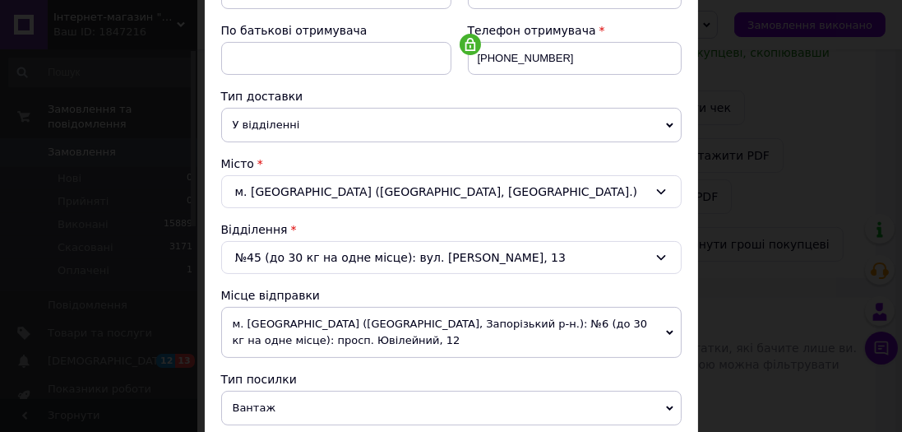
scroll to position [313, 0]
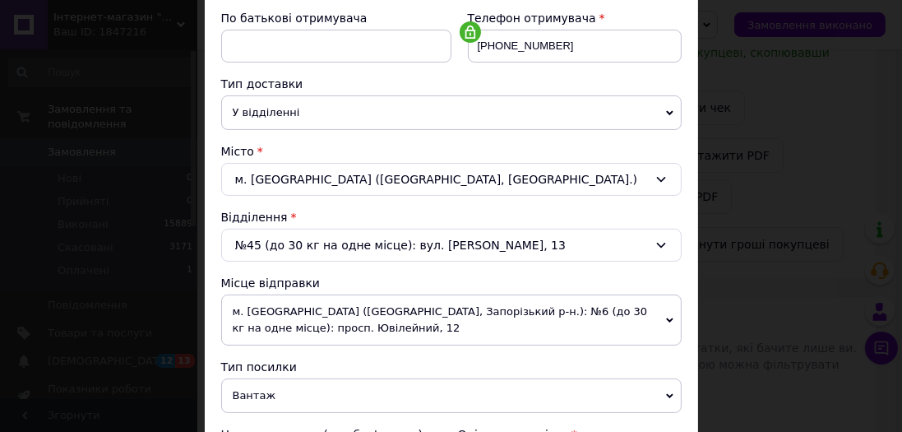
click at [659, 243] on icon at bounding box center [660, 244] width 13 height 13
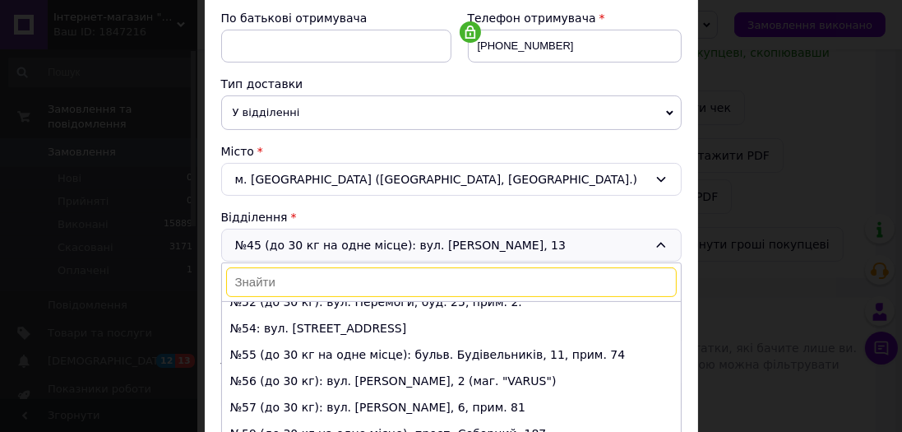
scroll to position [1260, 0]
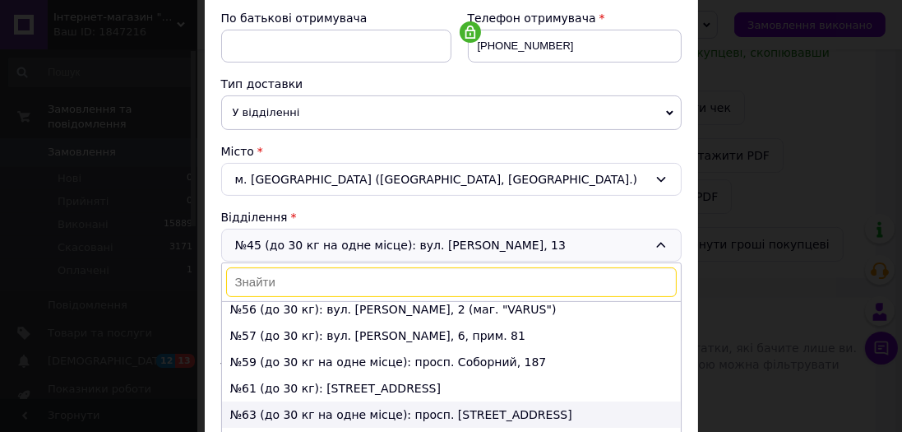
click at [359, 401] on li "№63 (до 30 кг на одне місце): просп. [STREET_ADDRESS]" at bounding box center [451, 414] width 459 height 26
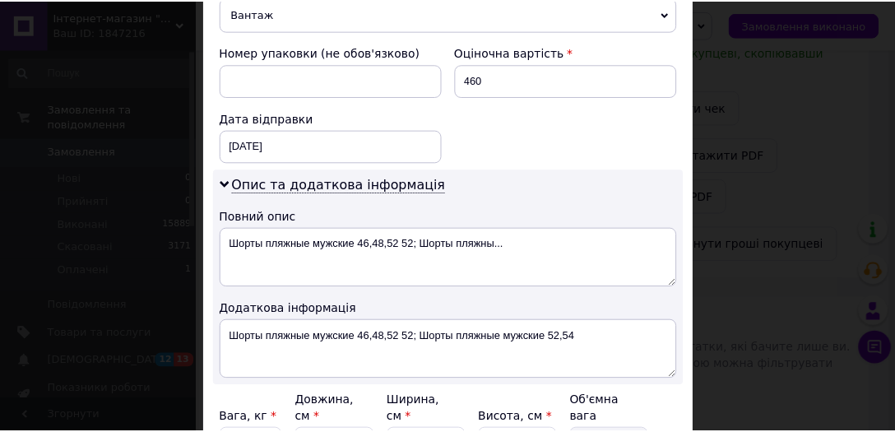
scroll to position [783, 0]
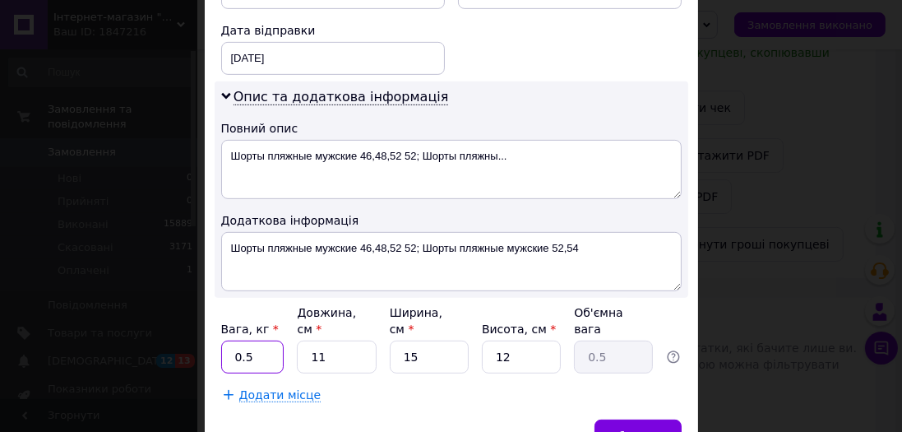
click at [270, 340] on input "0.5" at bounding box center [252, 356] width 63 height 33
type input "0"
type input "1"
click at [342, 340] on input "11" at bounding box center [336, 356] width 79 height 33
type input "1"
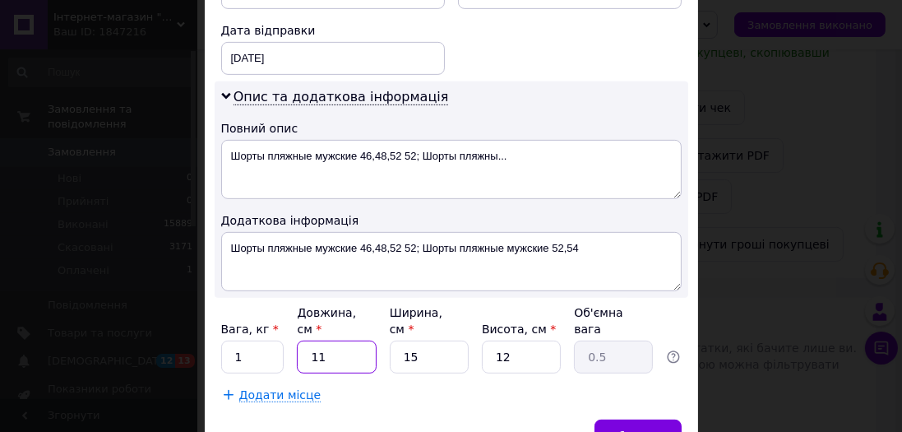
type input "0.1"
type input "2"
type input "0.1"
type input "26"
type input "1.17"
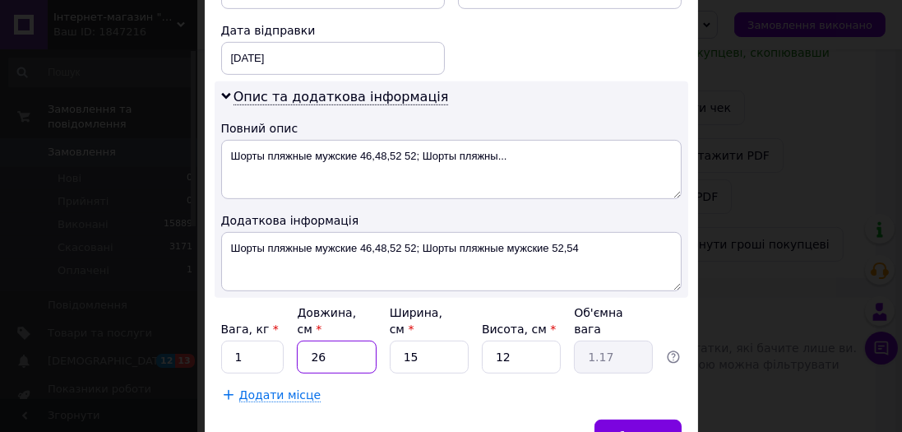
type input "26"
click at [432, 340] on input "15" at bounding box center [429, 356] width 79 height 33
type input "1"
type input "0.1"
type input "14"
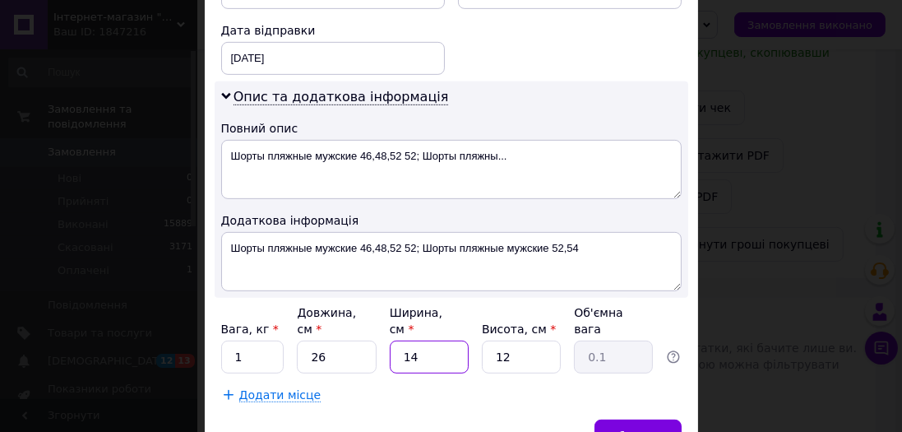
type input "1.09"
type input "14"
click at [521, 340] on input "12" at bounding box center [521, 356] width 79 height 33
type input "1"
type input "0.1"
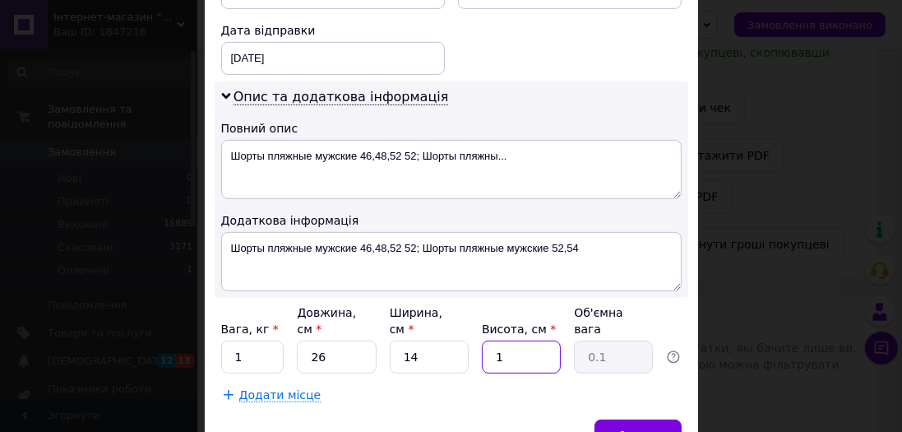
type input "11"
type input "1"
type input "11"
click at [648, 429] on span "Зберегти" at bounding box center [638, 435] width 52 height 12
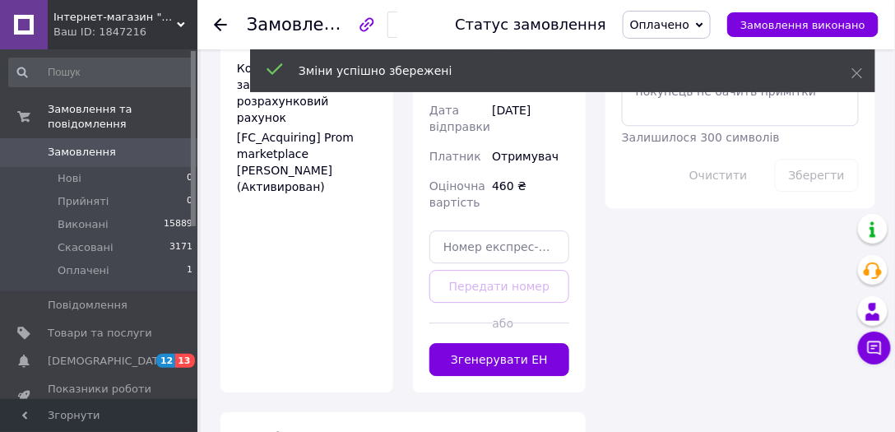
scroll to position [1174, 0]
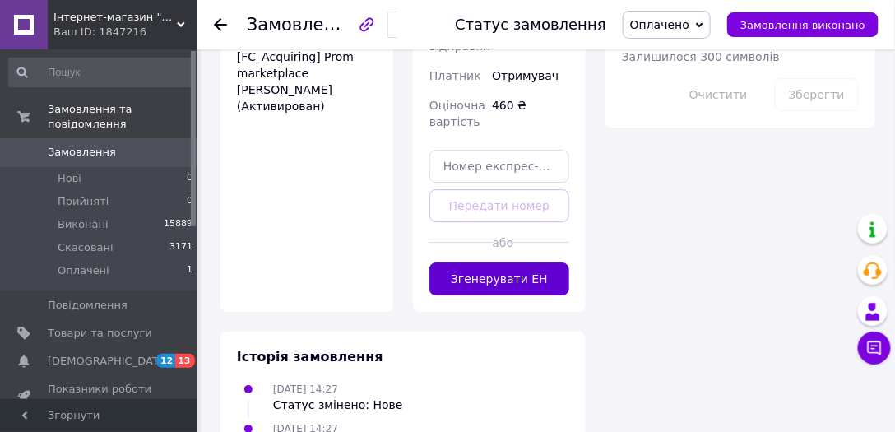
click at [519, 262] on button "Згенерувати ЕН" at bounding box center [499, 278] width 140 height 33
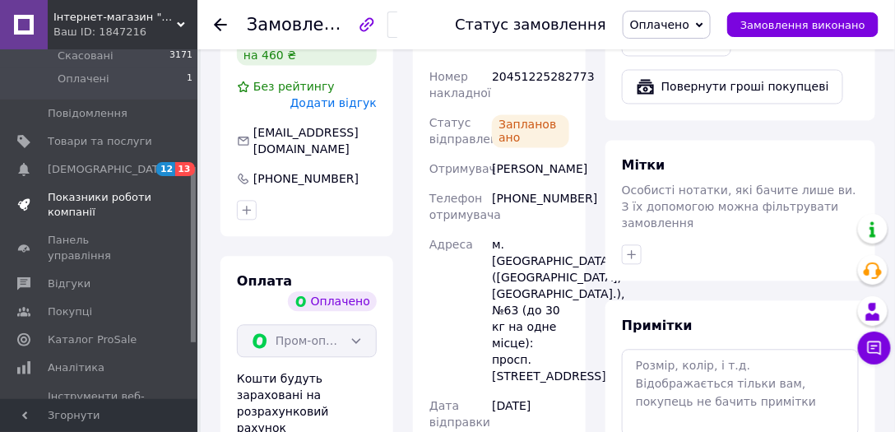
scroll to position [234, 0]
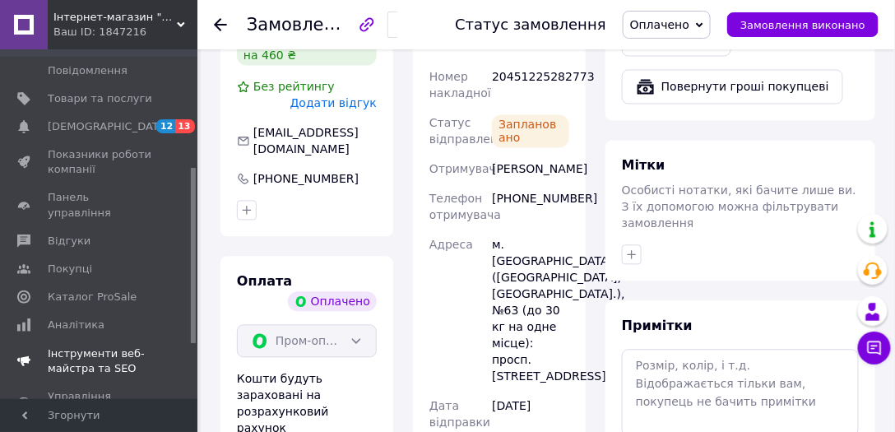
click at [112, 346] on span "Інструменти веб-майстра та SEO" at bounding box center [100, 361] width 104 height 30
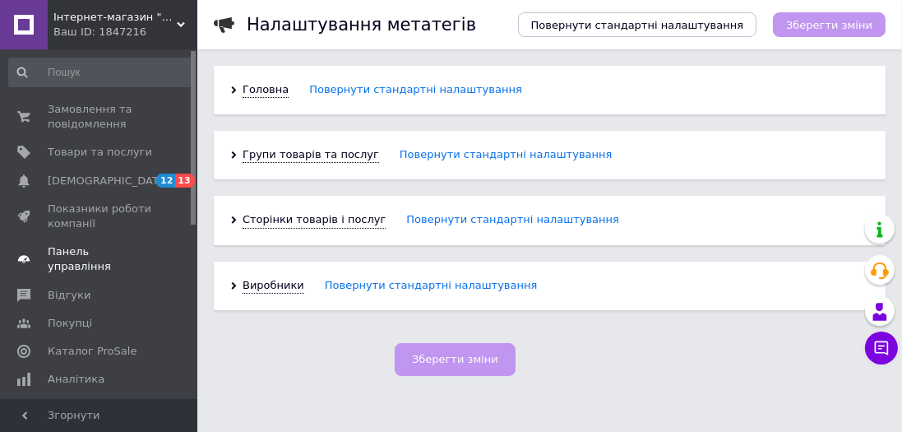
click at [87, 247] on span "Панель управління" at bounding box center [100, 259] width 104 height 30
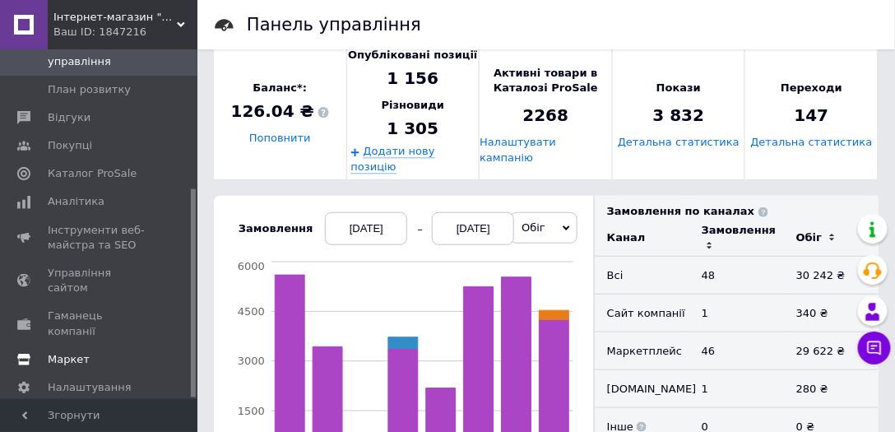
scroll to position [313, 0]
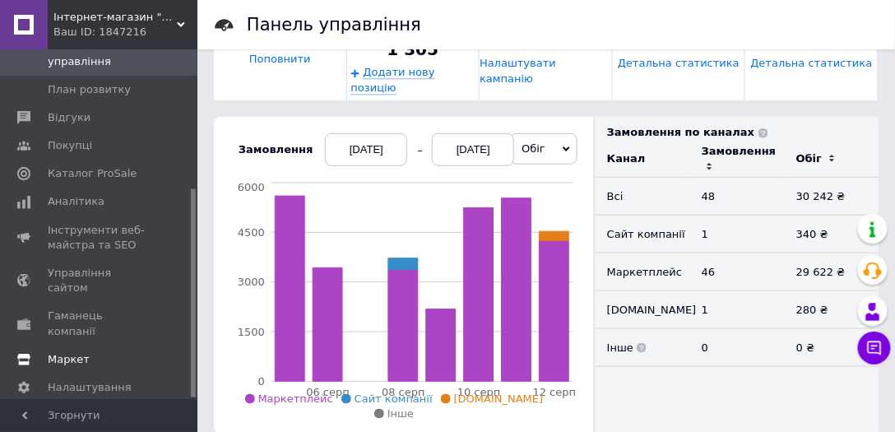
click at [61, 352] on span "Маркет" at bounding box center [69, 359] width 42 height 15
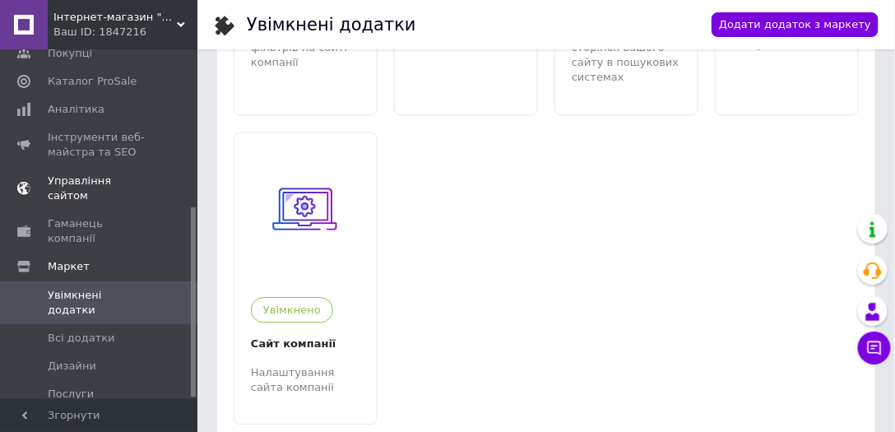
scroll to position [289, 0]
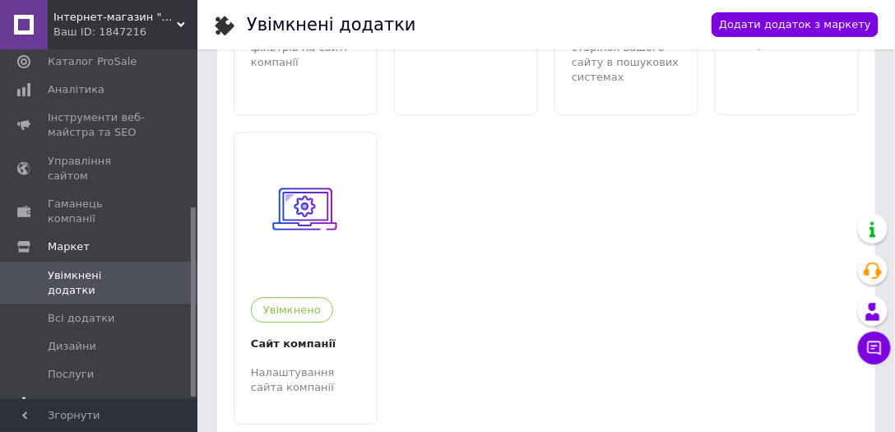
click at [80, 395] on span "Налаштування" at bounding box center [90, 402] width 84 height 15
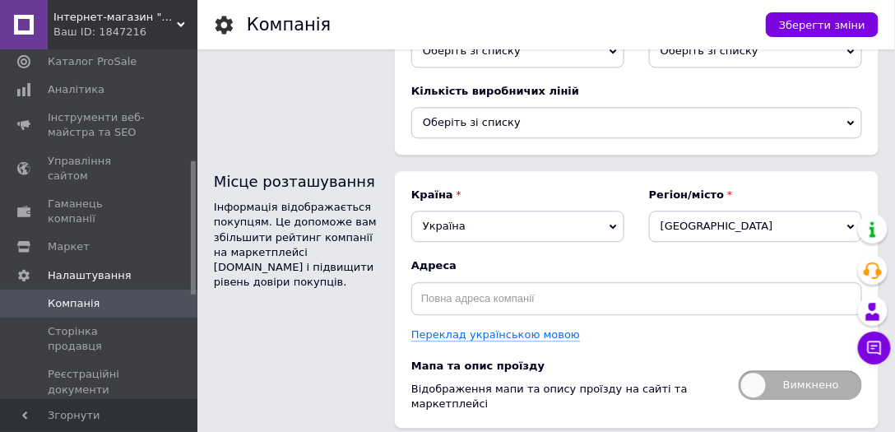
scroll to position [2466, 0]
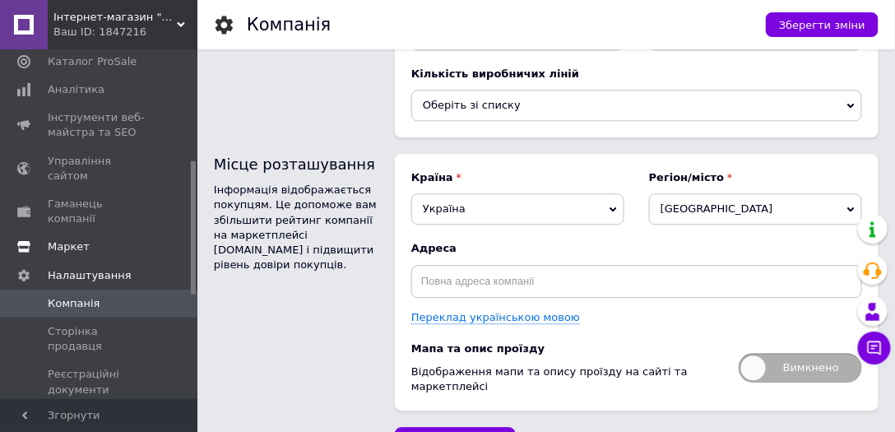
click at [54, 239] on span "Маркет" at bounding box center [69, 246] width 42 height 15
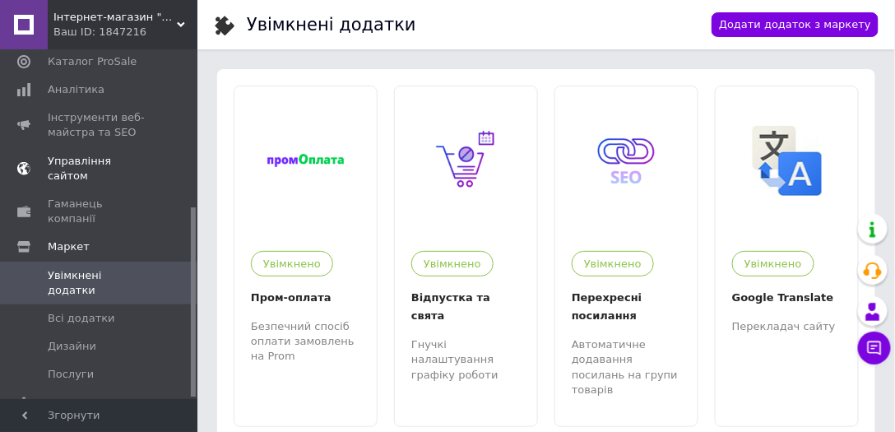
click at [59, 154] on span "Управління сайтом" at bounding box center [100, 169] width 104 height 30
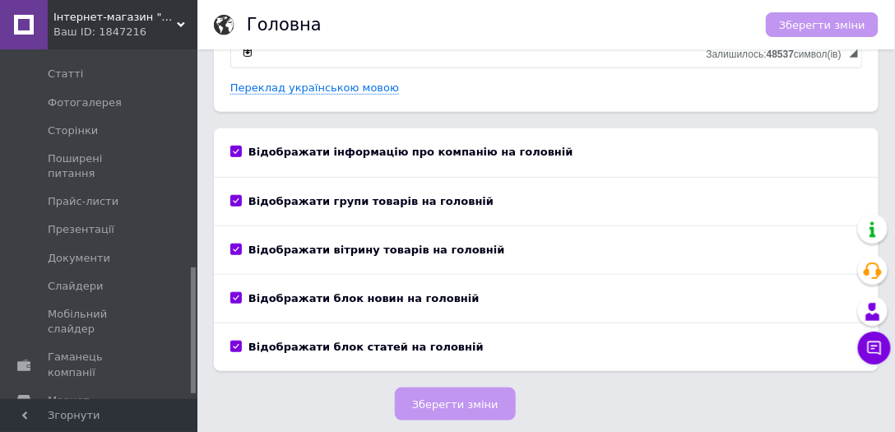
scroll to position [614, 0]
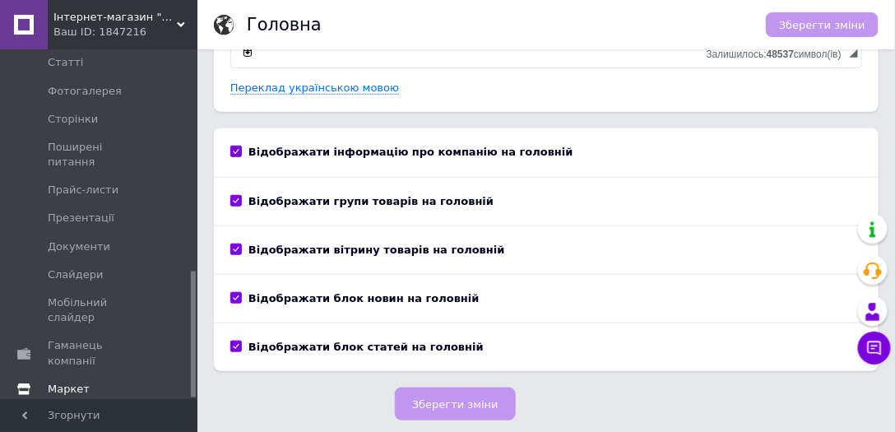
click at [74, 381] on span "Маркет" at bounding box center [69, 388] width 42 height 15
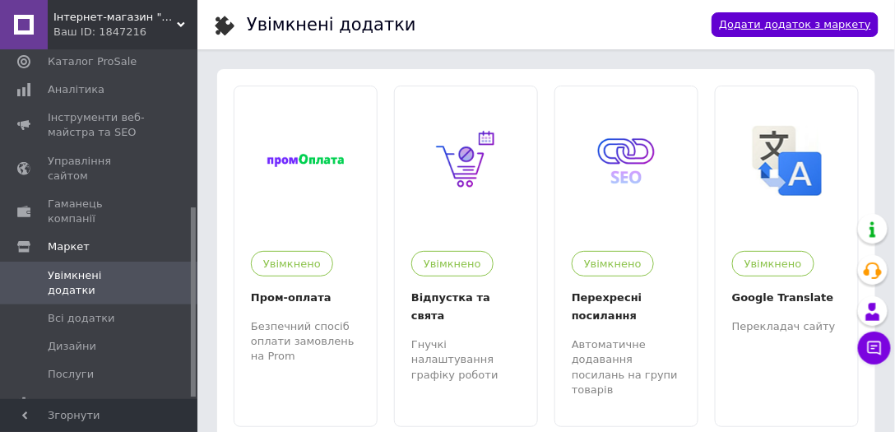
click at [842, 22] on link "Додати додаток з маркету" at bounding box center [794, 24] width 167 height 25
click at [89, 311] on span "Всі додатки" at bounding box center [81, 318] width 67 height 15
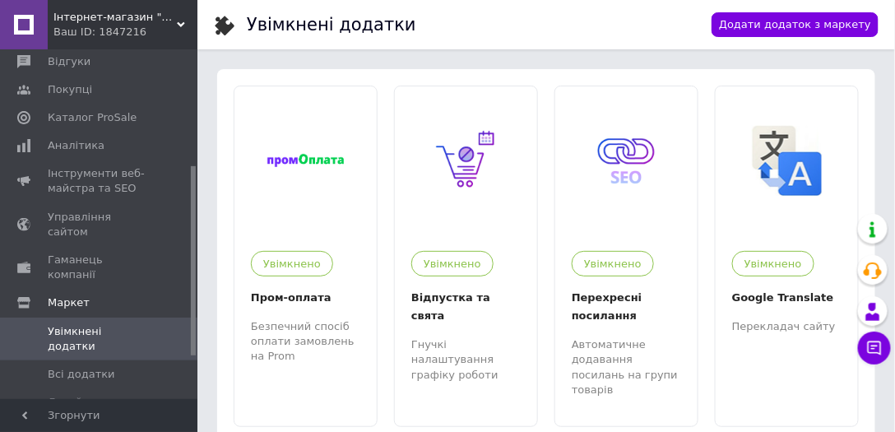
scroll to position [211, 0]
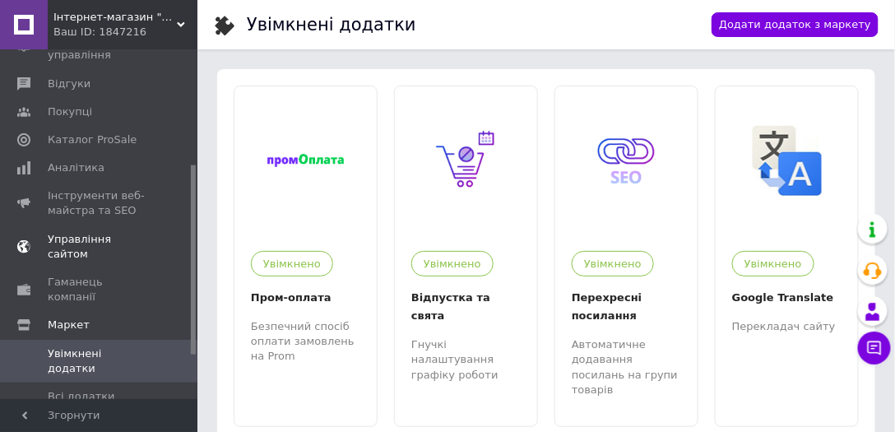
click at [119, 232] on span "Управління сайтом" at bounding box center [100, 247] width 104 height 30
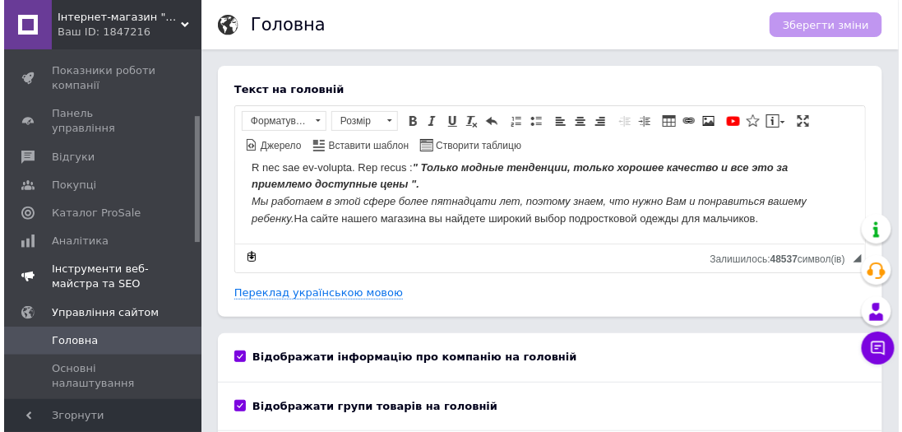
scroll to position [133, 0]
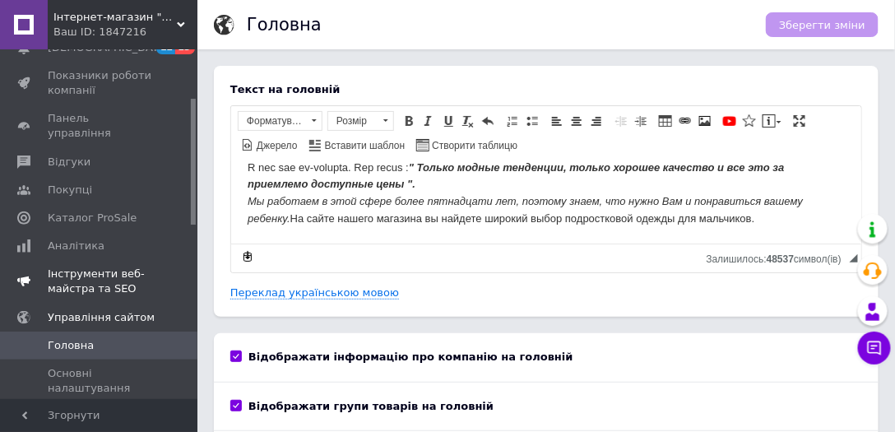
click at [86, 266] on span "Інструменти веб-майстра та SEO" at bounding box center [100, 281] width 104 height 30
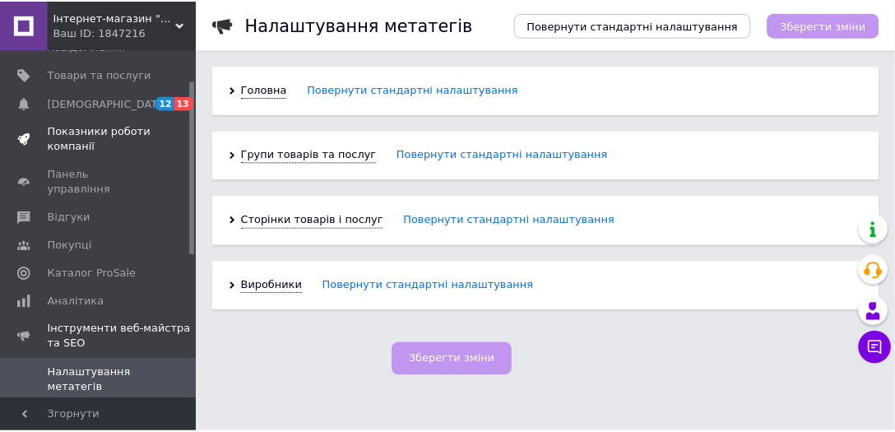
scroll to position [54, 0]
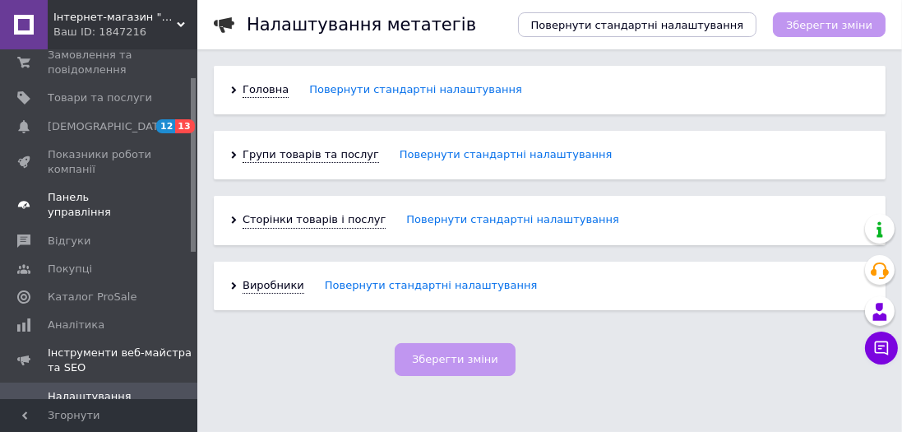
click at [93, 198] on span "Панель управління" at bounding box center [100, 205] width 104 height 30
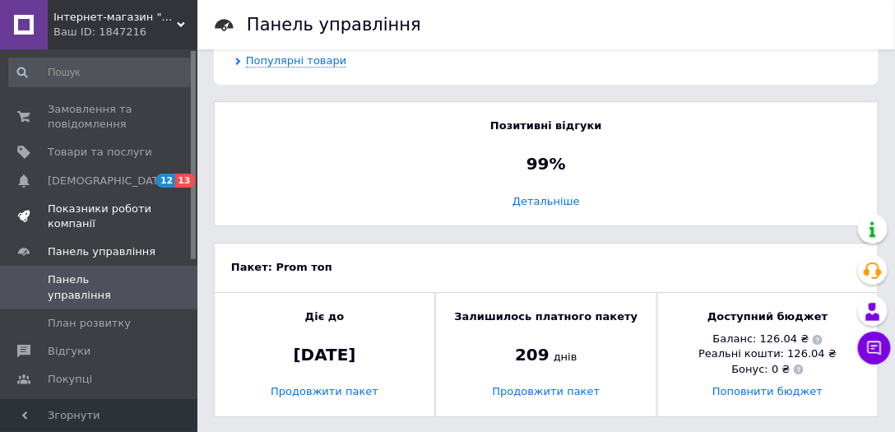
click at [58, 217] on span "Показники роботи компанії" at bounding box center [100, 216] width 104 height 30
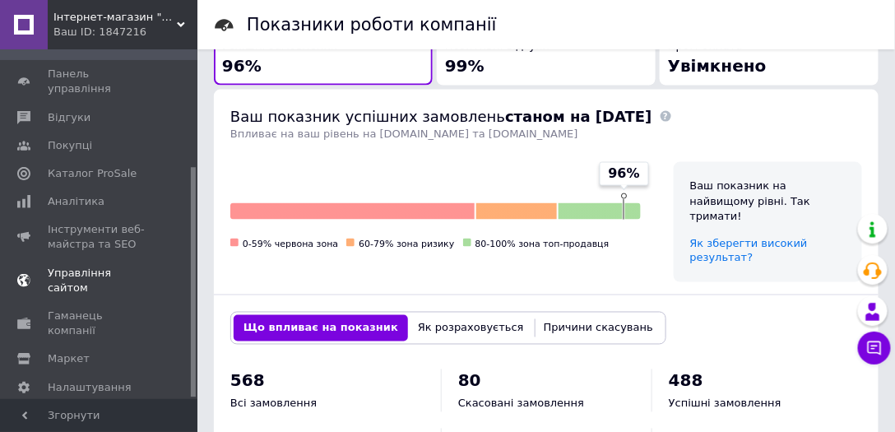
scroll to position [705, 0]
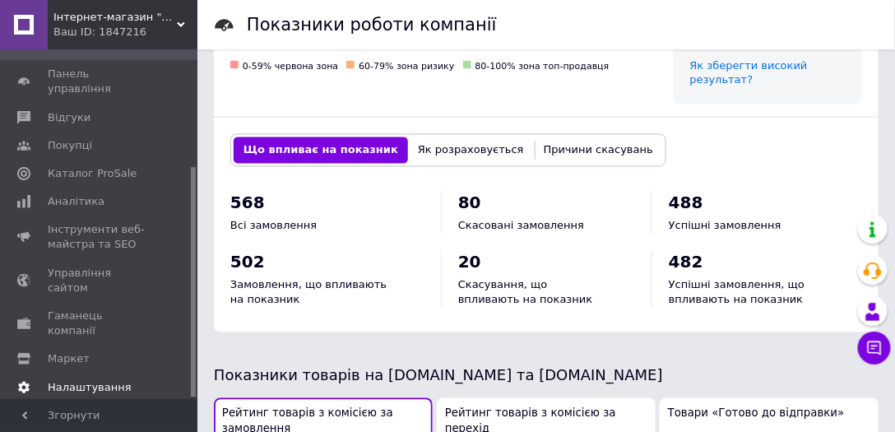
click at [92, 380] on span "Налаштування" at bounding box center [90, 387] width 84 height 15
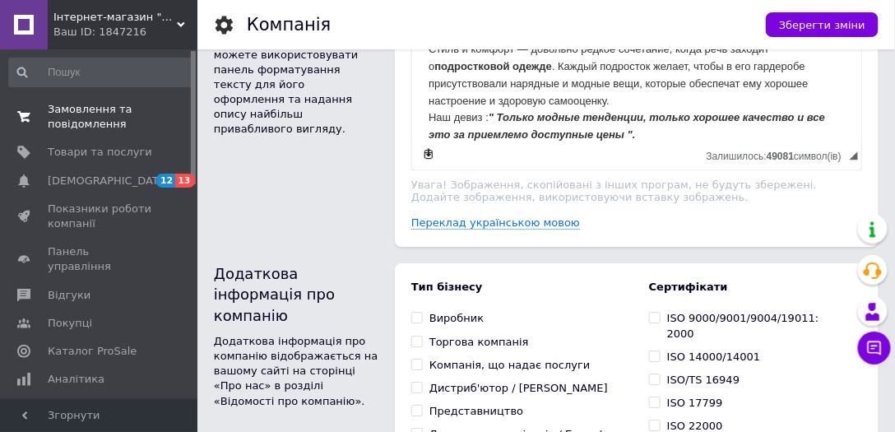
scroll to position [783, 0]
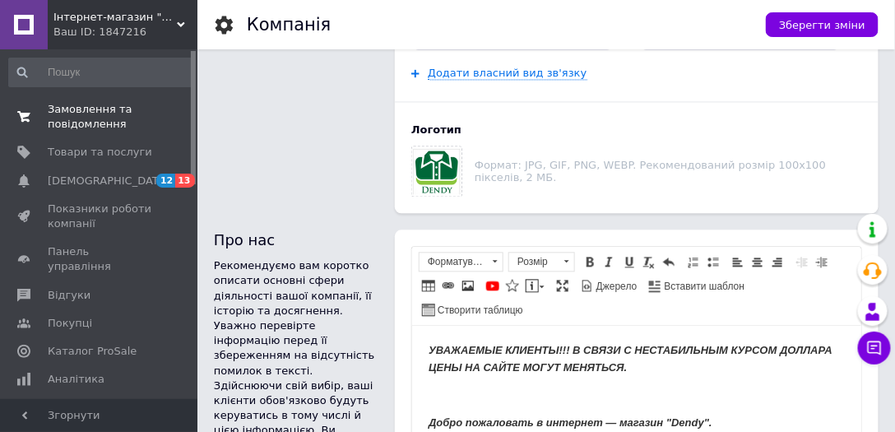
click at [96, 117] on span "Замовлення та повідомлення" at bounding box center [100, 117] width 104 height 30
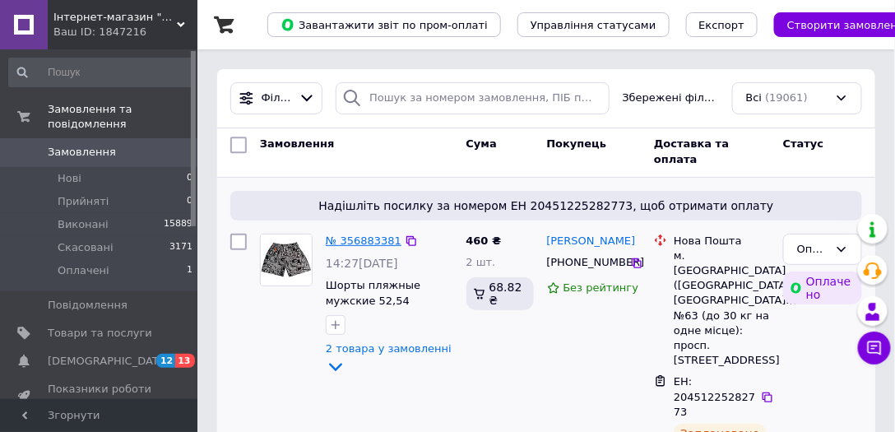
click at [367, 244] on link "№ 356883381" at bounding box center [364, 240] width 76 height 12
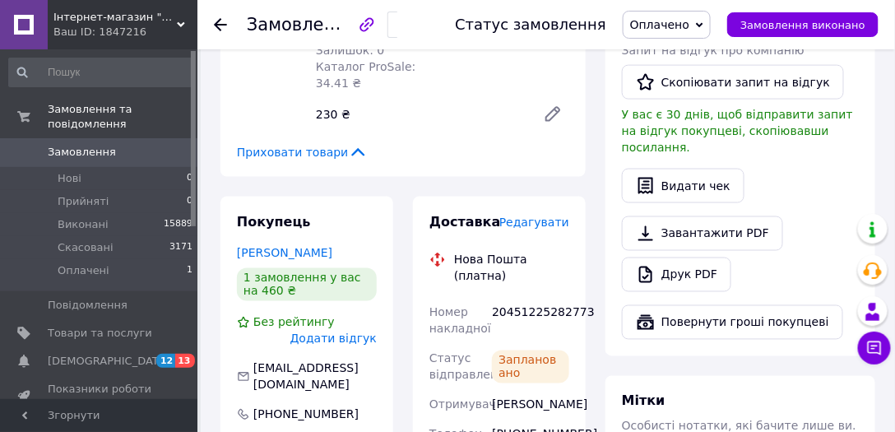
scroll to position [626, 0]
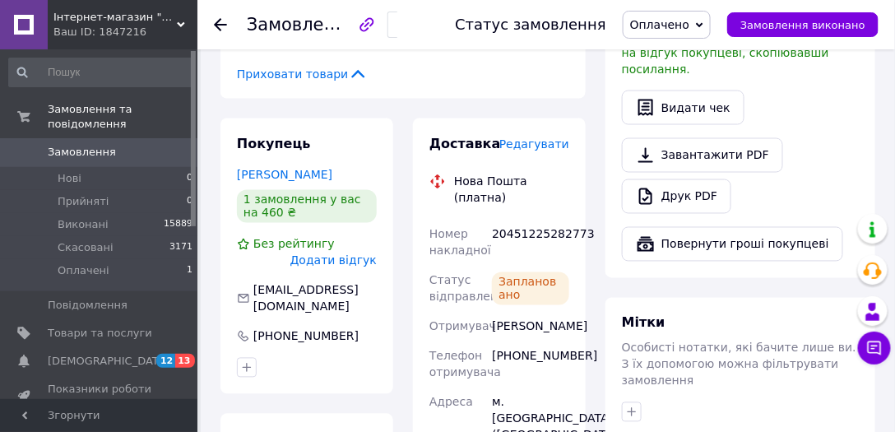
click at [557, 137] on span "Редагувати" at bounding box center [534, 143] width 70 height 13
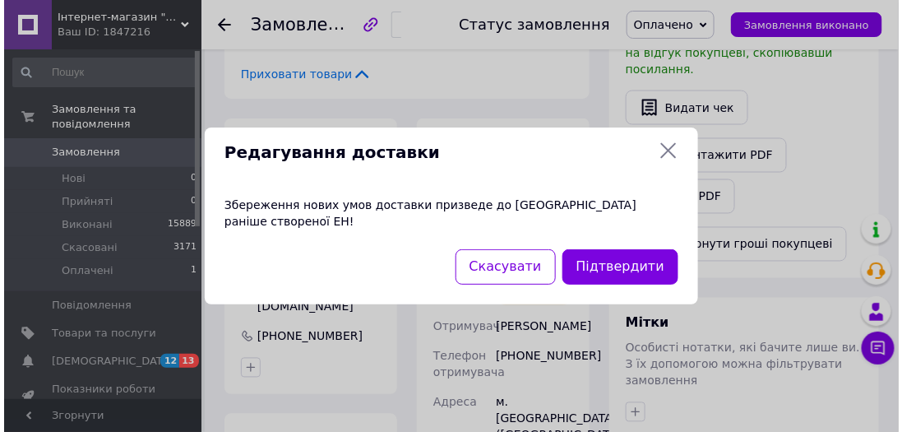
scroll to position [583, 0]
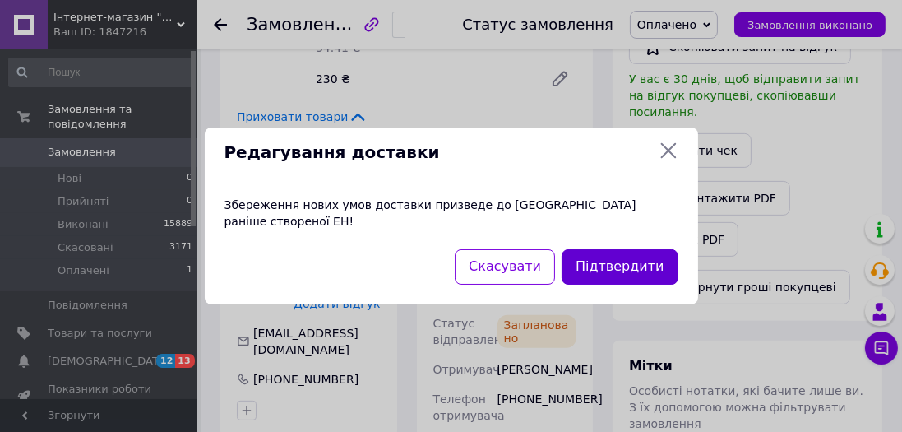
click at [639, 264] on button "Підтвердити" at bounding box center [620, 266] width 116 height 35
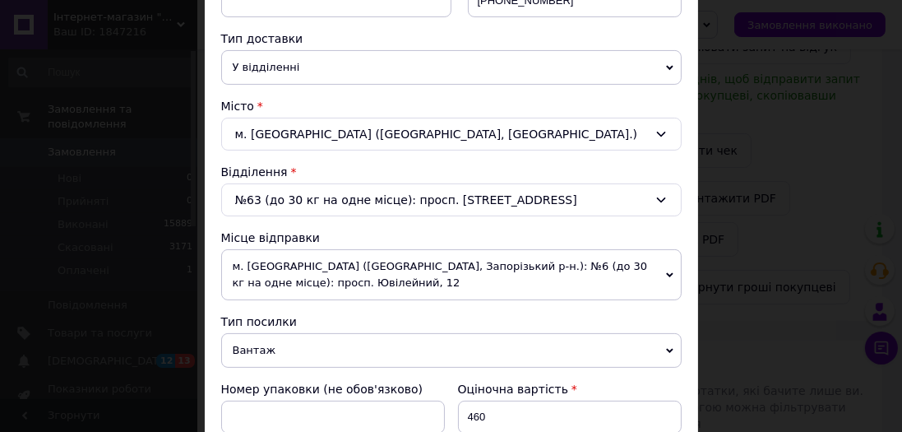
scroll to position [313, 0]
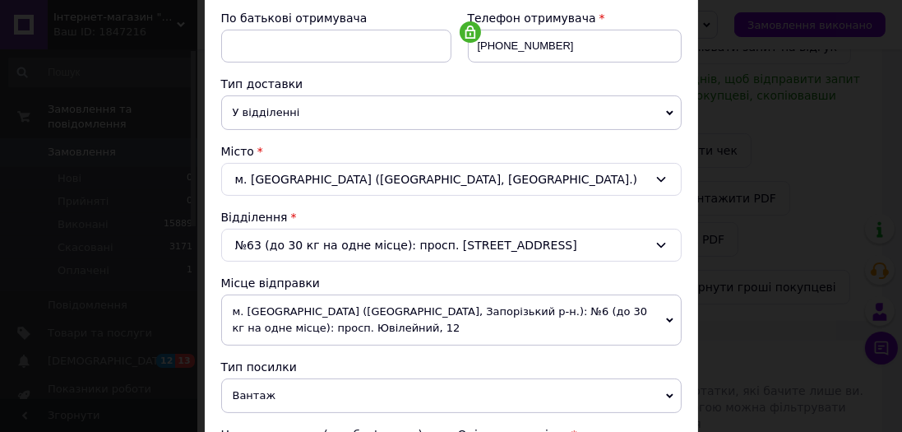
click at [385, 316] on span "м. [GEOGRAPHIC_DATA] ([GEOGRAPHIC_DATA], Запорізький р-н.): №6 (до 30 кг на одн…" at bounding box center [451, 319] width 460 height 51
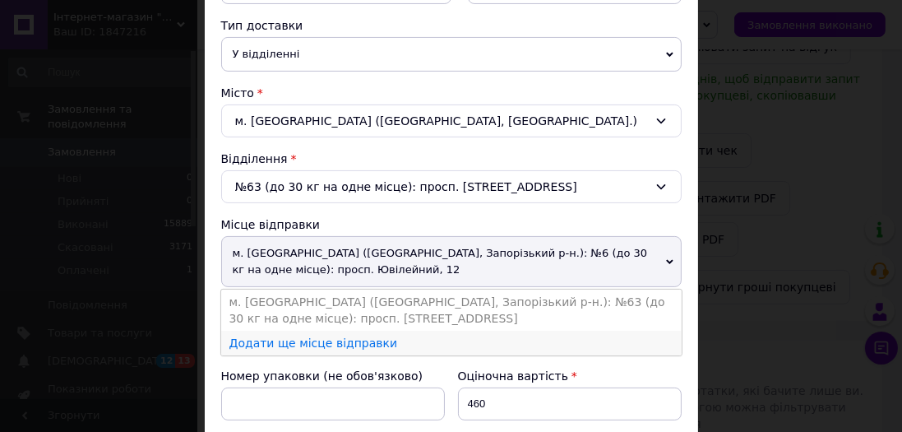
scroll to position [391, 0]
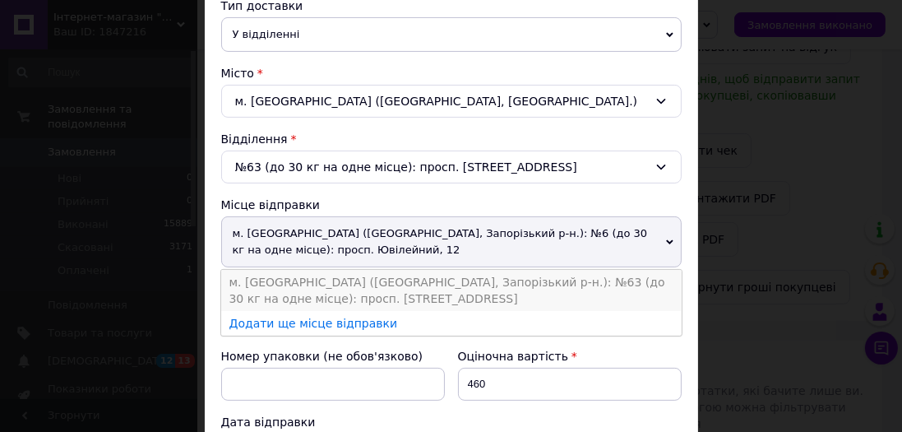
click at [386, 281] on li "м. [GEOGRAPHIC_DATA] ([GEOGRAPHIC_DATA], Запорізький р-н.): №63 (до 30 кг на од…" at bounding box center [451, 290] width 460 height 41
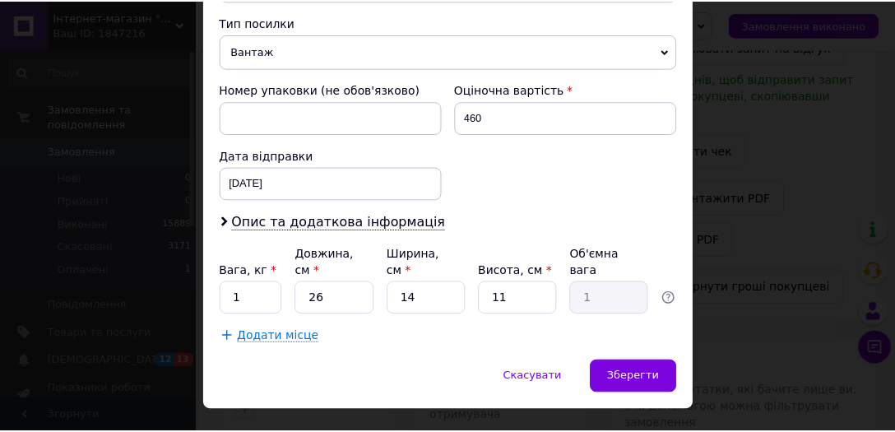
scroll to position [667, 0]
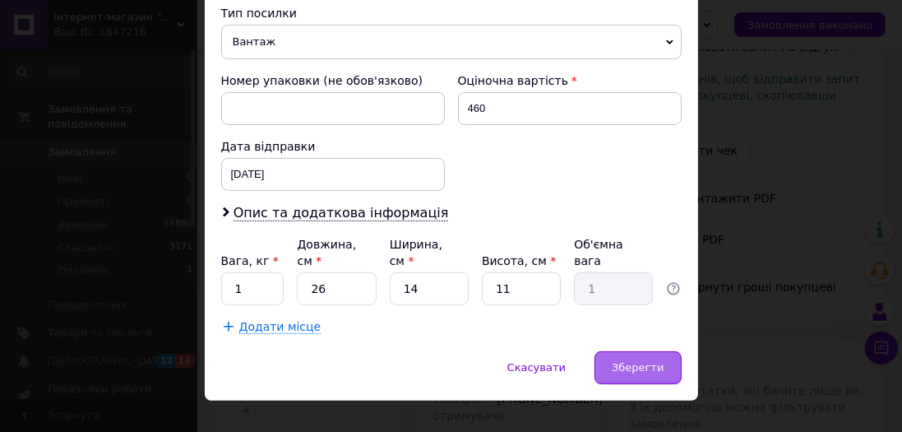
click at [632, 361] on span "Зберегти" at bounding box center [638, 367] width 52 height 12
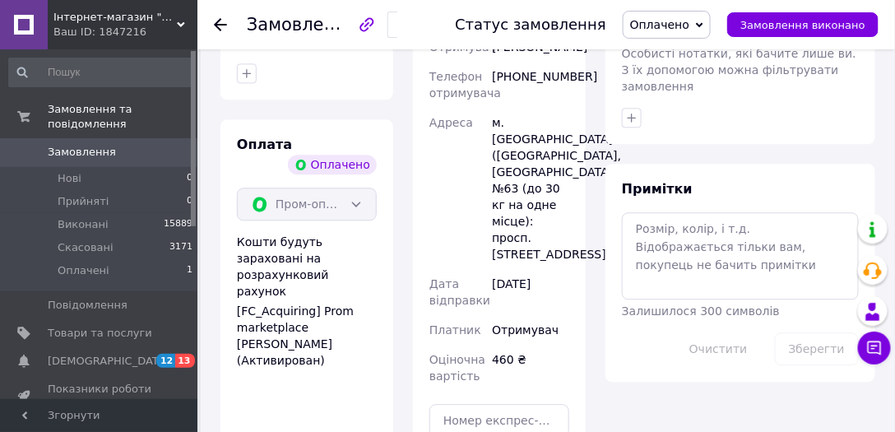
scroll to position [1053, 0]
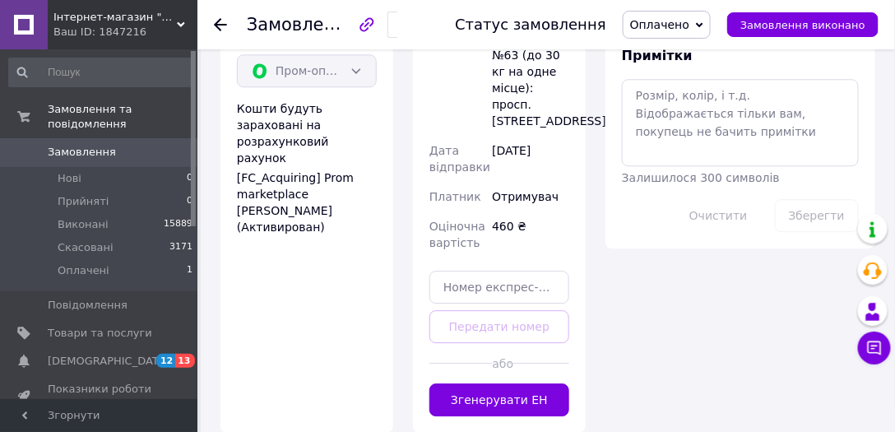
click at [555, 383] on button "Згенерувати ЕН" at bounding box center [499, 399] width 140 height 33
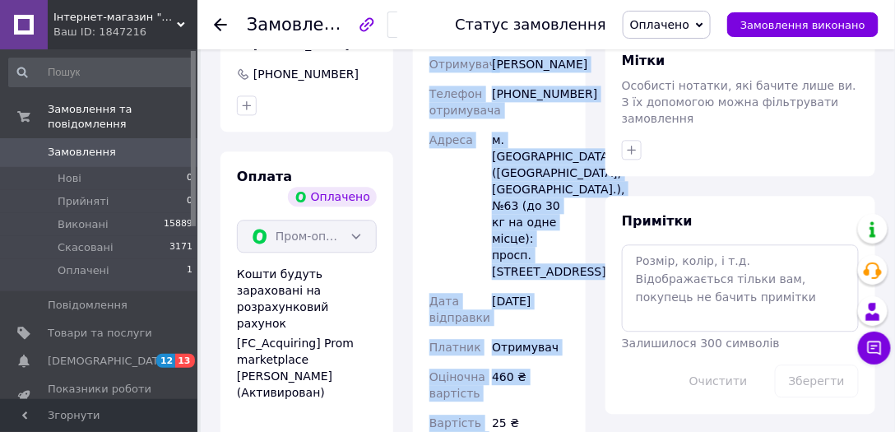
scroll to position [1047, 0]
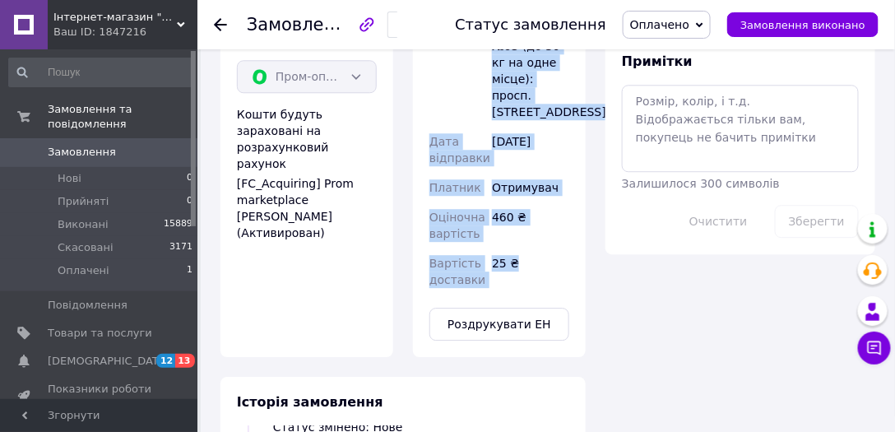
copy div "Нова Пошта (платна) Номер накладної 20451225289213 Статус відправлення Запланов…"
drag, startPoint x: 454, startPoint y: 201, endPoint x: 534, endPoint y: 271, distance: 105.5
click at [534, 271] on div "Доставка Редагувати Нова Пошта (платна) Номер накладної 20451225289213 Статус в…" at bounding box center [499, 26] width 140 height 627
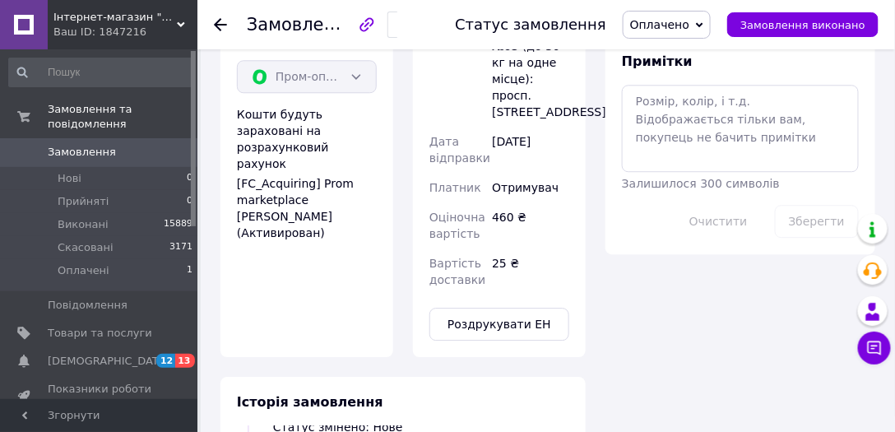
click at [793, 306] on div "Всього 2 товари 460 ₴ Доставка 25 ₴ Всього до сплати 460 ₴ Комісія за замовленн…" at bounding box center [739, 4] width 289 height 1862
click at [867, 357] on button "Чат з покупцем" at bounding box center [874, 347] width 33 height 33
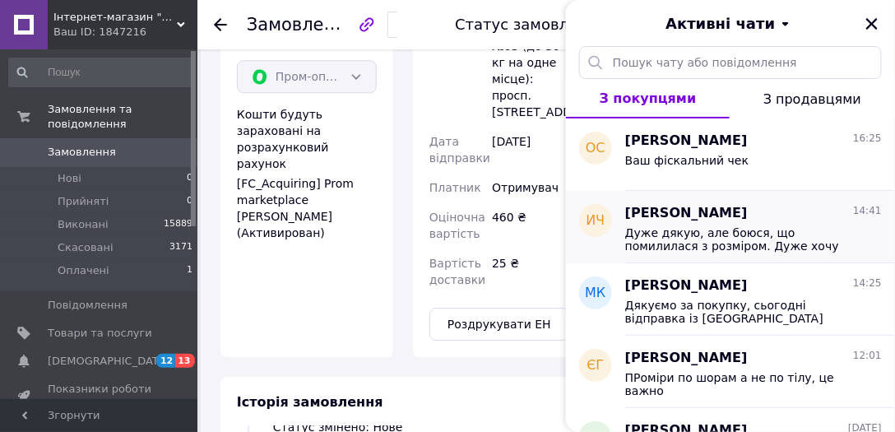
click at [767, 248] on span "Дуже дякую, але боюся, що помилилася з розміром. Дуже хочу Вашу консультацію." at bounding box center [742, 239] width 234 height 26
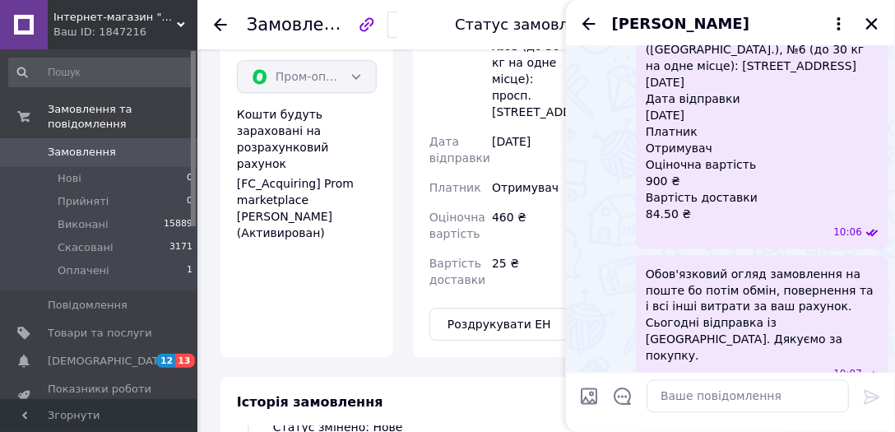
scroll to position [497, 0]
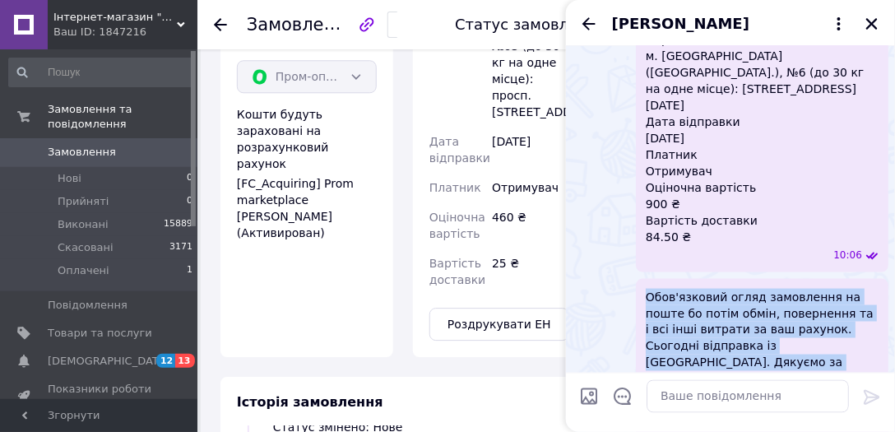
copy span "Обов'язковий огляд замовлення на поште бо потім обмін, повернення та і всі інші…"
drag, startPoint x: 694, startPoint y: 349, endPoint x: 637, endPoint y: 282, distance: 88.1
click at [637, 282] on div "Обов'язковий огляд замовлення на поште бо потім обмін, повернення та і всі інші…" at bounding box center [762, 347] width 252 height 136
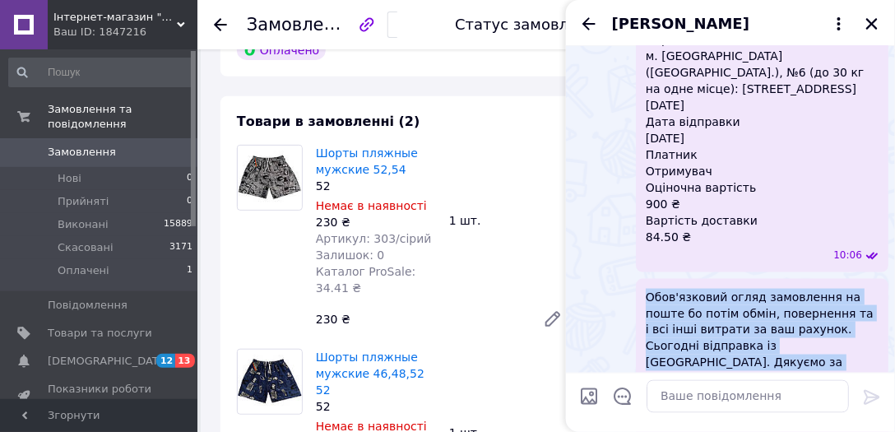
scroll to position [123, 0]
click at [876, 24] on icon "Закрити" at bounding box center [871, 23] width 15 height 15
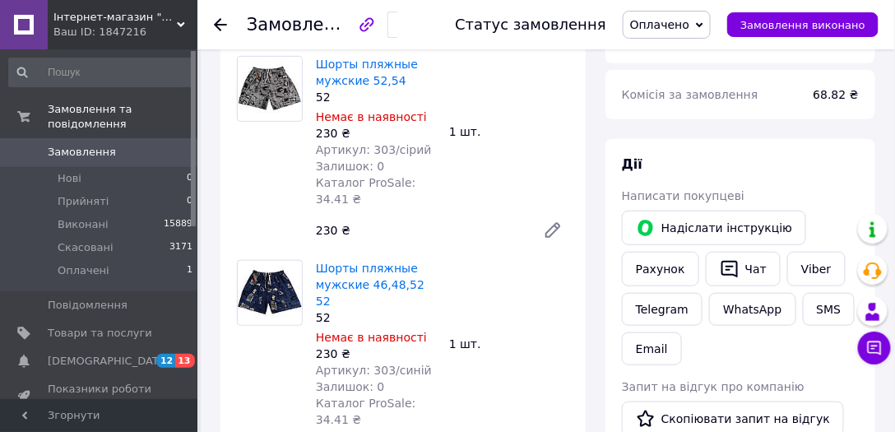
scroll to position [357, 0]
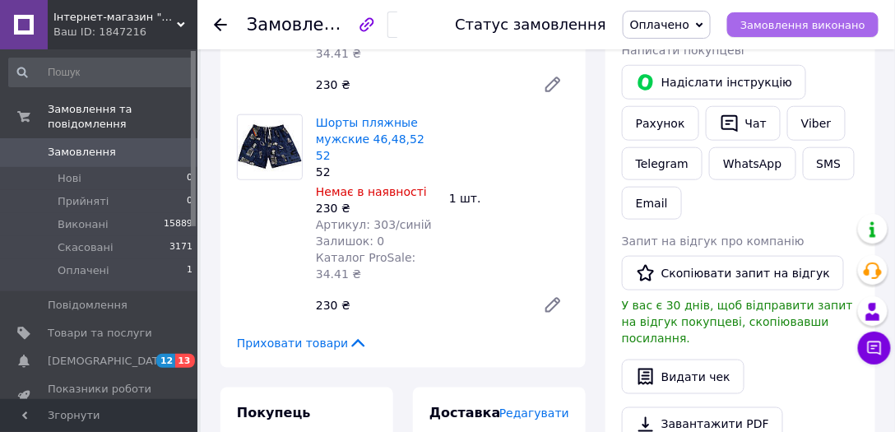
click at [774, 27] on span "Замовлення виконано" at bounding box center [802, 25] width 125 height 12
